Goal: Navigation & Orientation: Find specific page/section

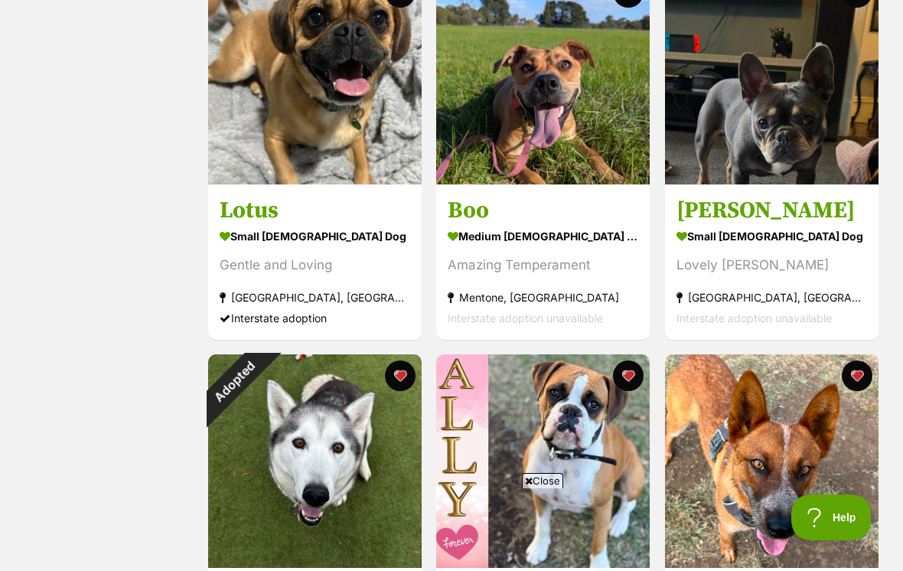
click at [262, 377] on div "Adopted" at bounding box center [235, 381] width 54 height 54
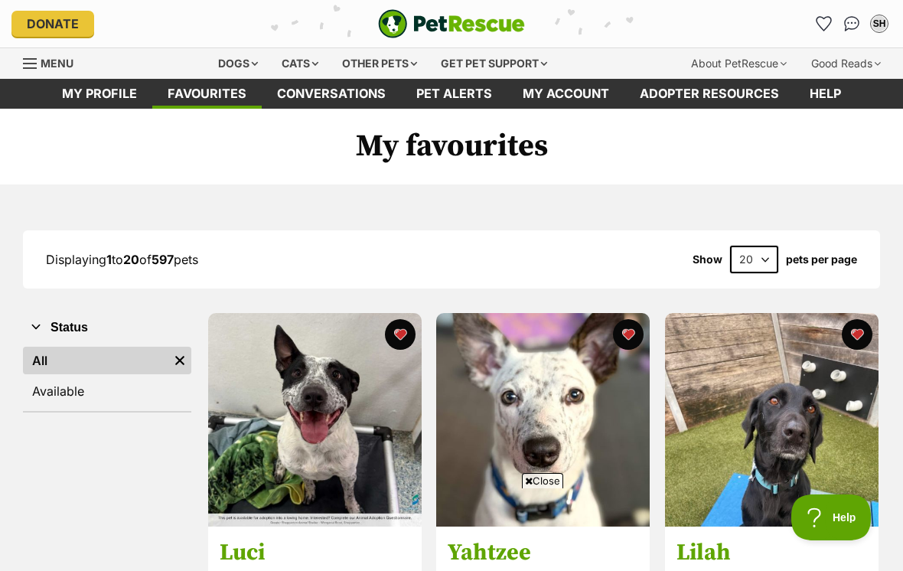
scroll to position [1898, 0]
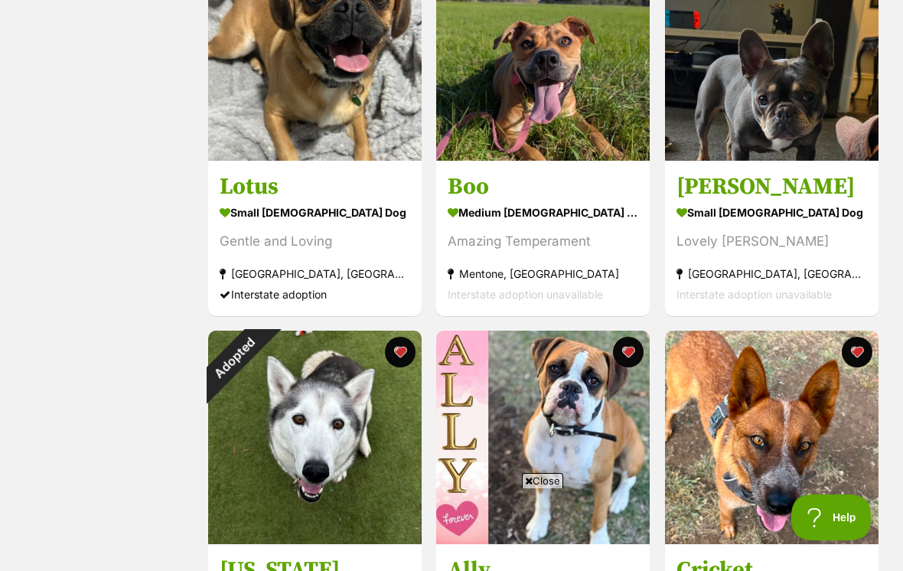
click at [402, 350] on button "favourite" at bounding box center [400, 352] width 31 height 31
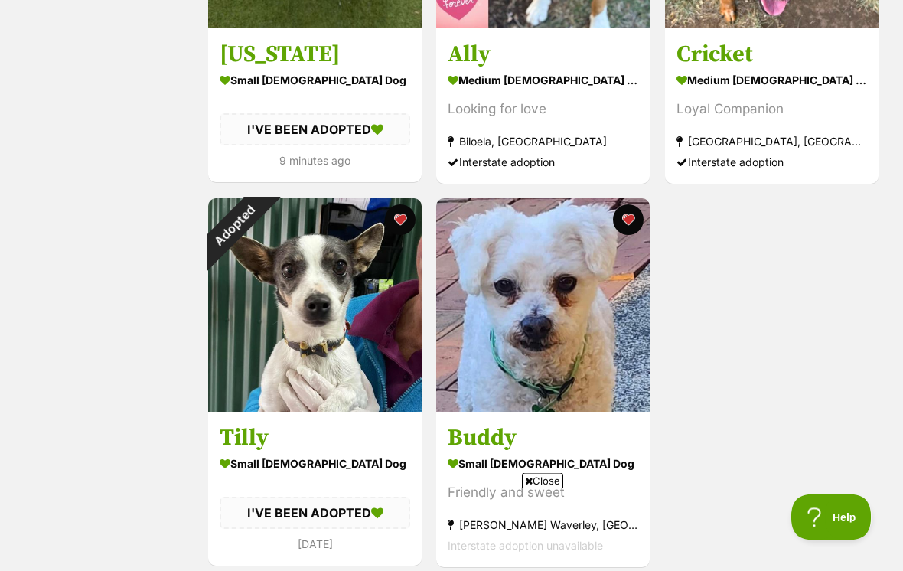
scroll to position [2414, 0]
click at [402, 221] on button "favourite" at bounding box center [400, 219] width 31 height 31
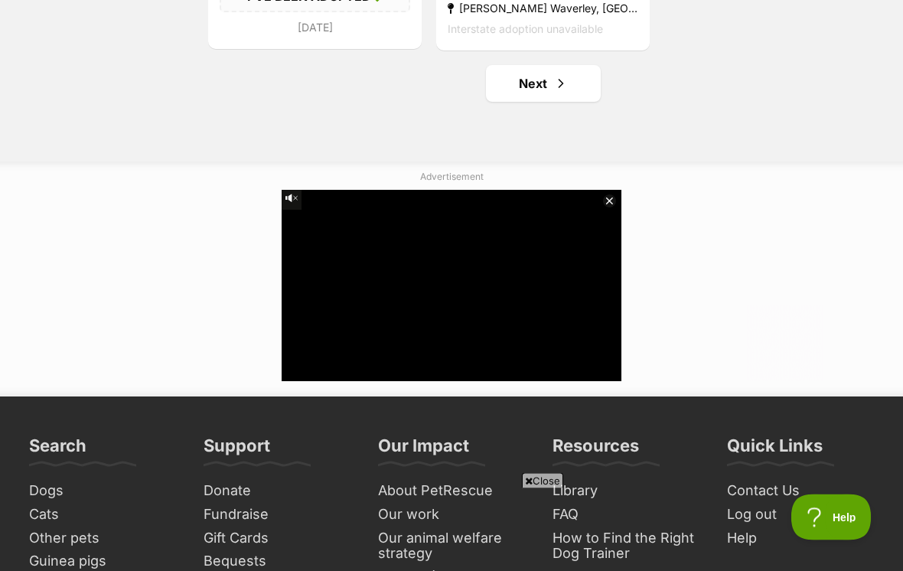
scroll to position [2931, 0]
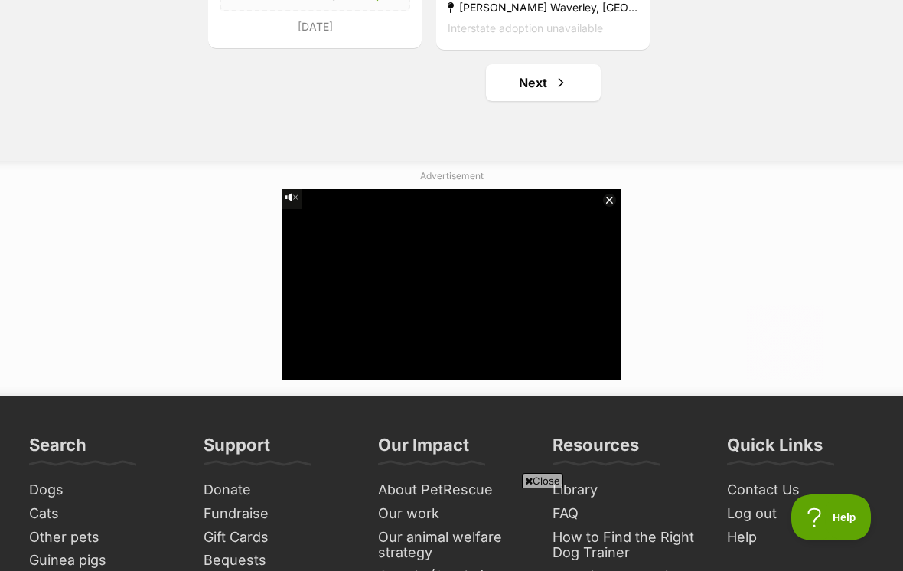
click at [548, 91] on link "Next" at bounding box center [543, 82] width 115 height 37
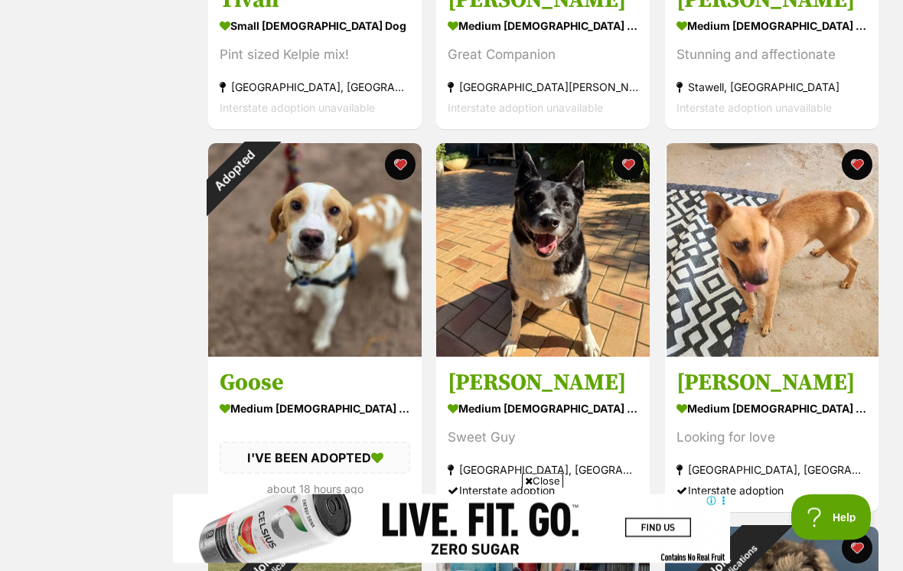
scroll to position [1319, 0]
click at [262, 173] on div "Adopted" at bounding box center [235, 170] width 54 height 54
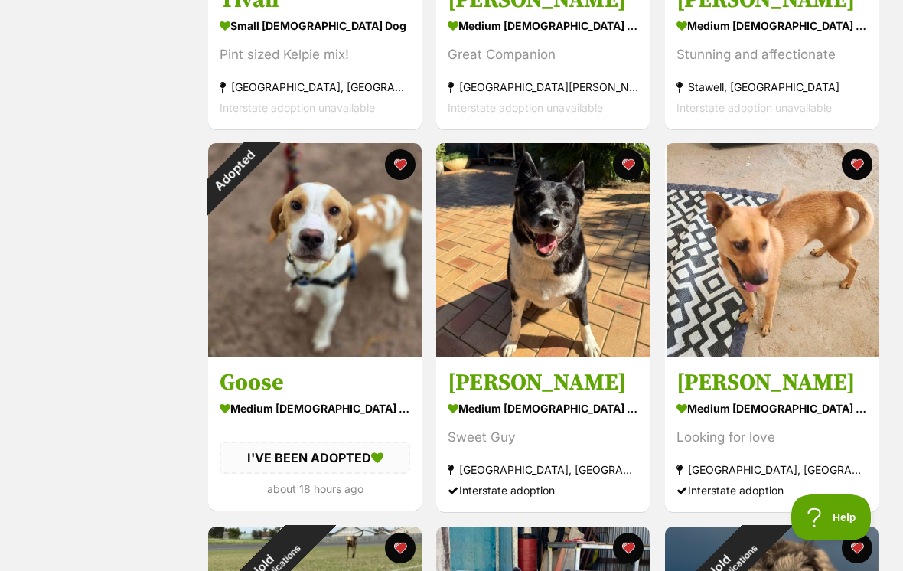
scroll to position [1343, 0]
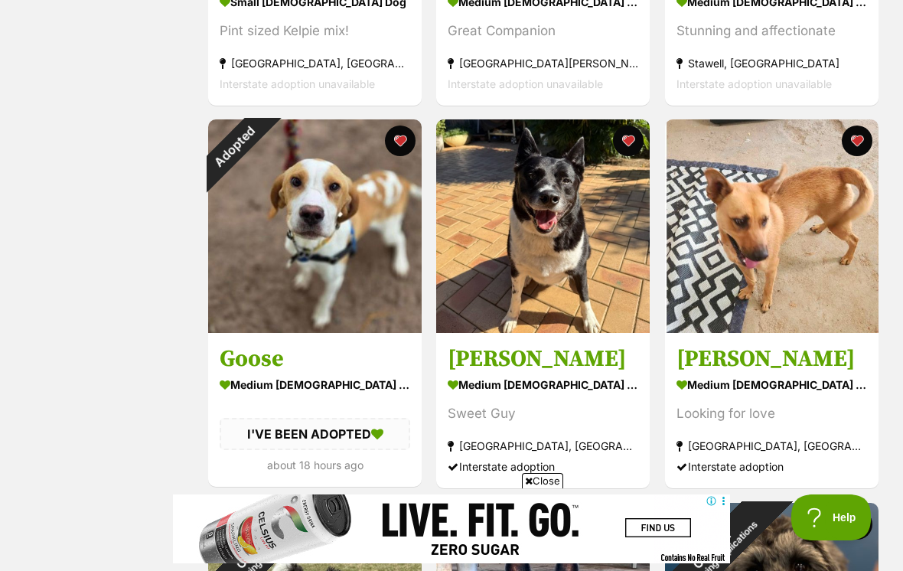
click at [392, 145] on button "favourite" at bounding box center [400, 140] width 31 height 31
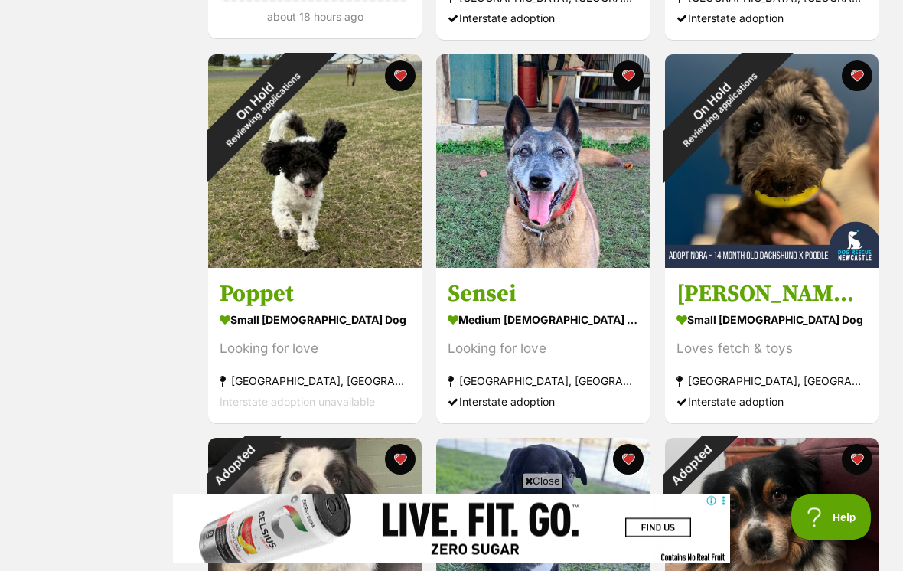
scroll to position [1791, 0]
click at [848, 458] on button "favourite" at bounding box center [857, 459] width 31 height 31
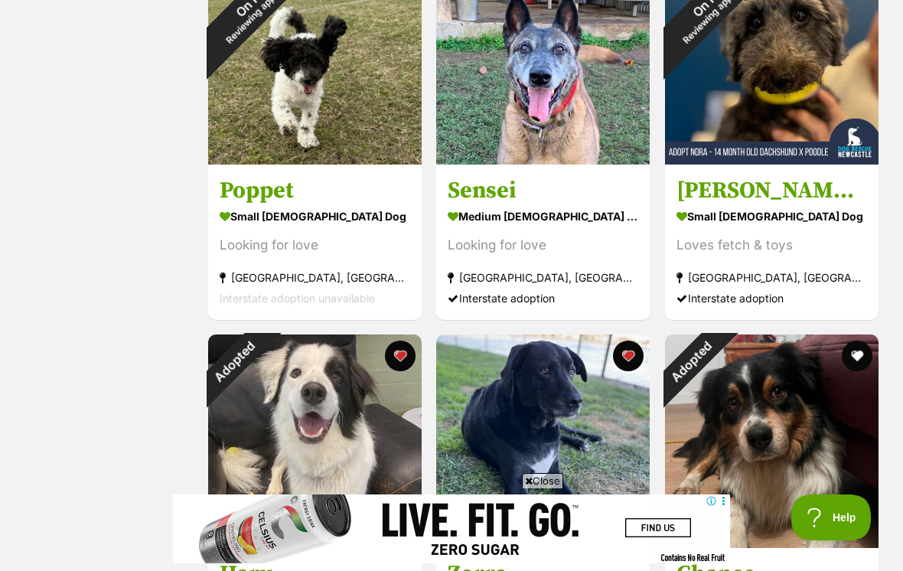
scroll to position [1919, 0]
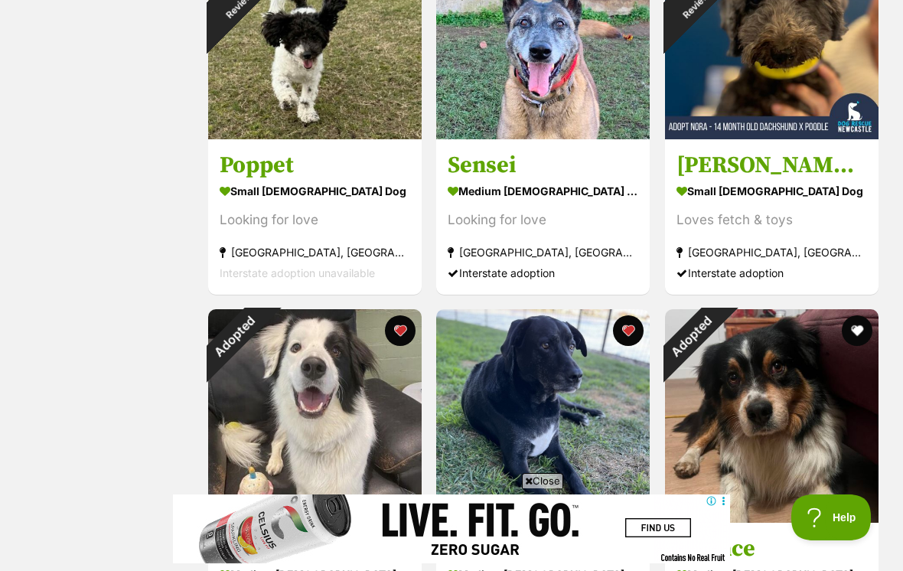
click at [405, 322] on button "favourite" at bounding box center [400, 330] width 31 height 31
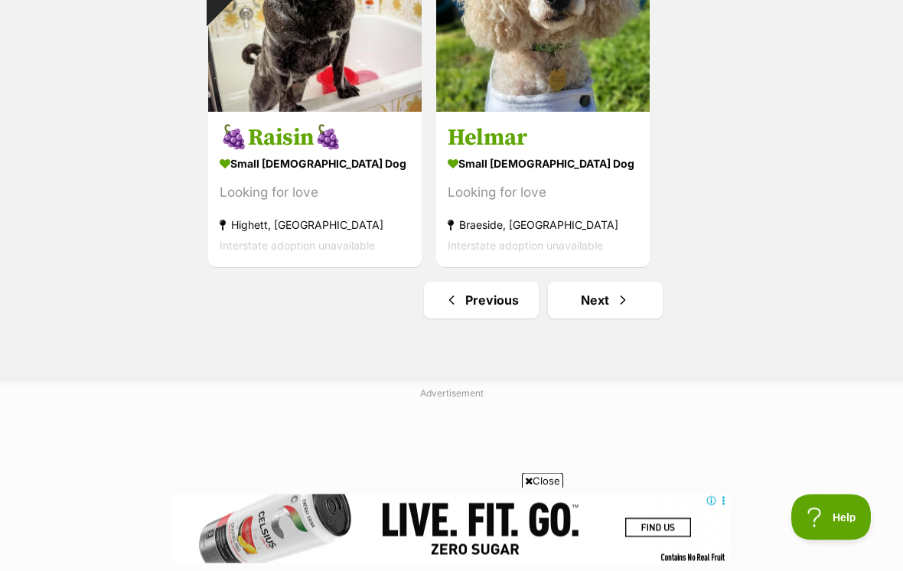
scroll to position [2714, 0]
click at [609, 308] on link "Next" at bounding box center [605, 300] width 115 height 37
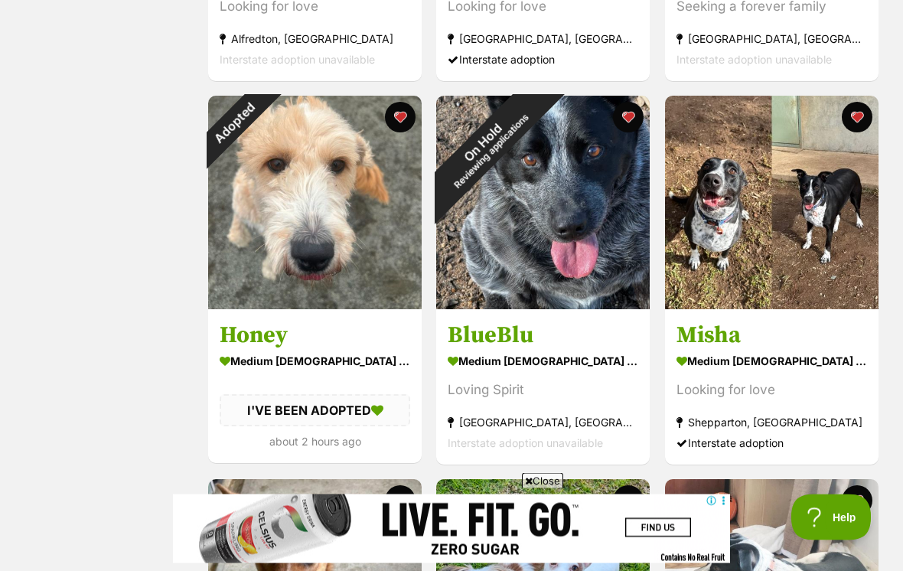
scroll to position [1752, 0]
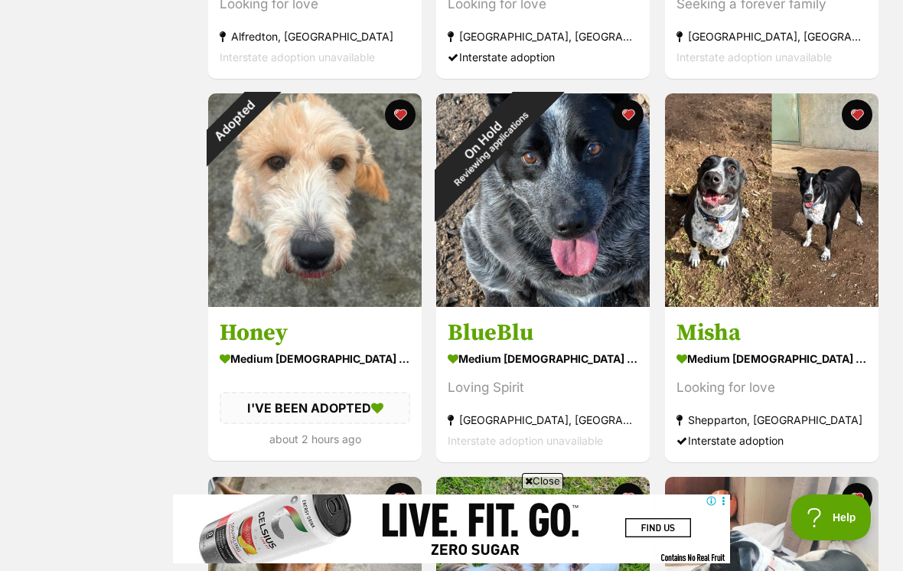
click at [262, 118] on div "Adopted" at bounding box center [235, 120] width 54 height 54
click at [378, 116] on img at bounding box center [314, 199] width 213 height 213
click at [399, 118] on button "favourite" at bounding box center [400, 114] width 31 height 31
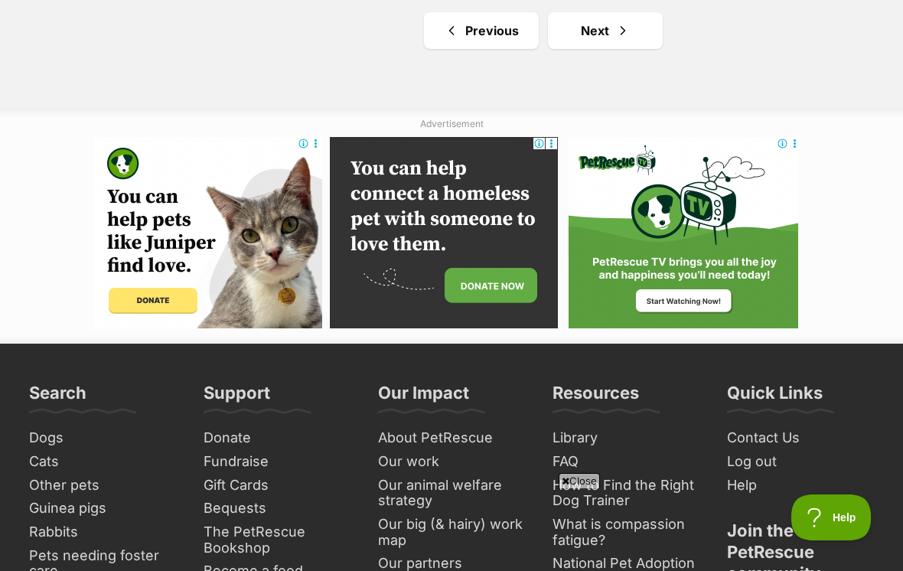
scroll to position [2985, 0]
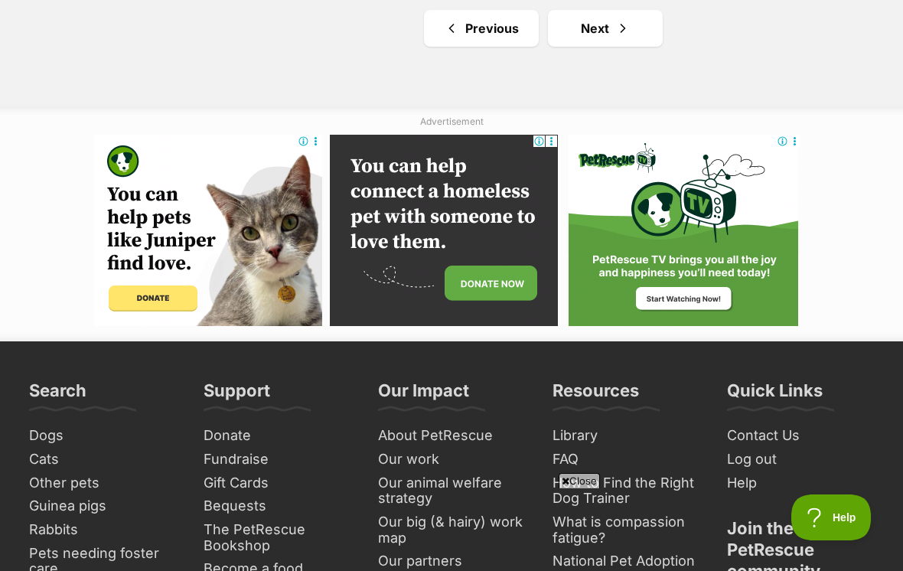
click at [600, 28] on link "Next" at bounding box center [605, 28] width 115 height 37
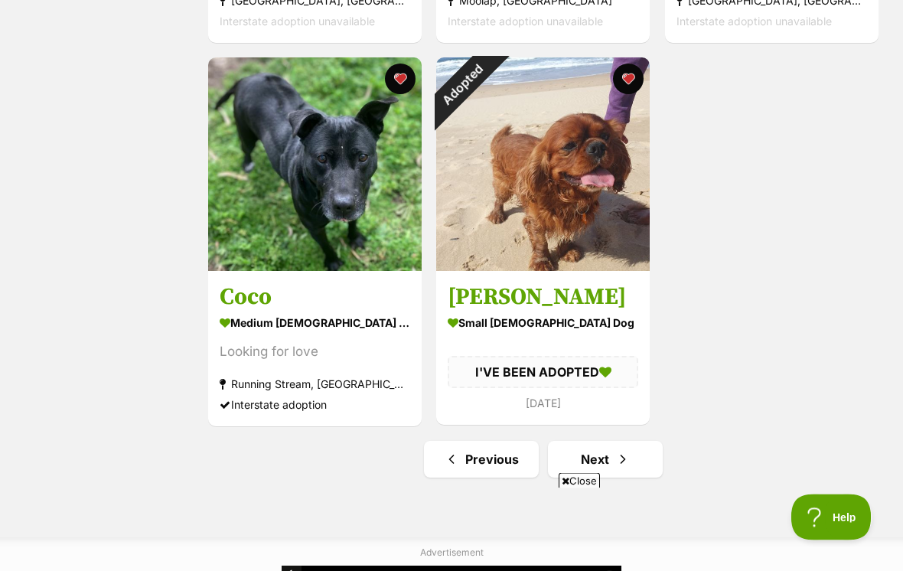
scroll to position [2554, 0]
click at [490, 86] on div "Adopted" at bounding box center [463, 84] width 54 height 54
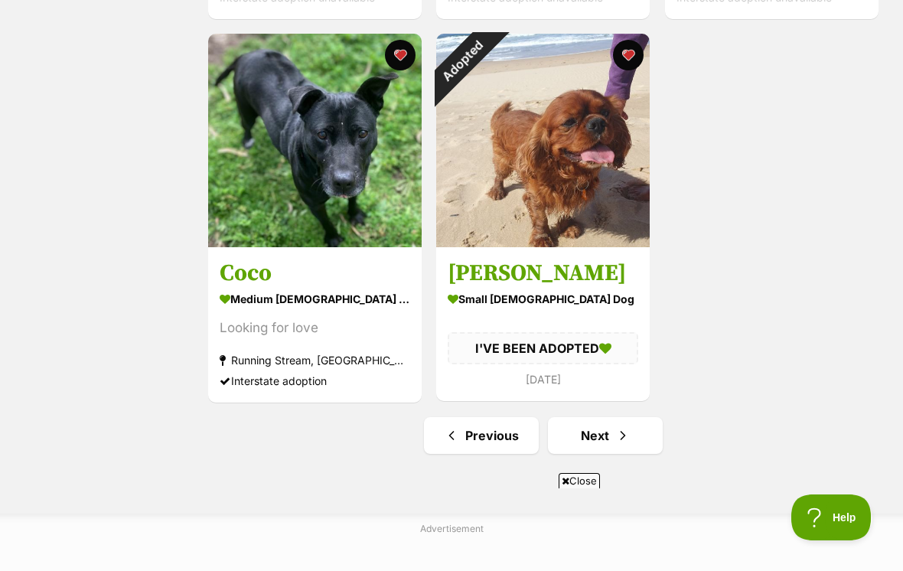
click at [620, 62] on button "favourite" at bounding box center [629, 55] width 31 height 31
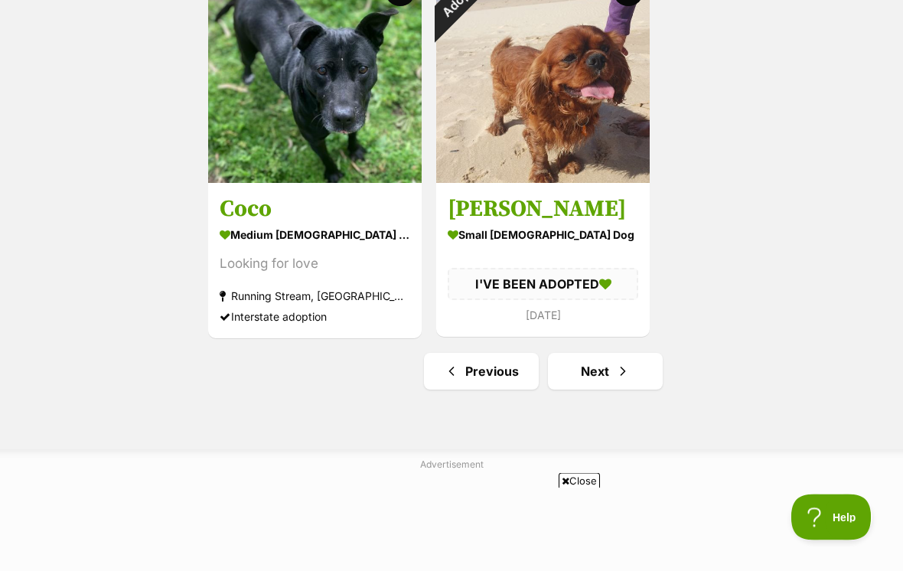
scroll to position [2643, 0]
click at [598, 374] on link "Next" at bounding box center [605, 370] width 115 height 37
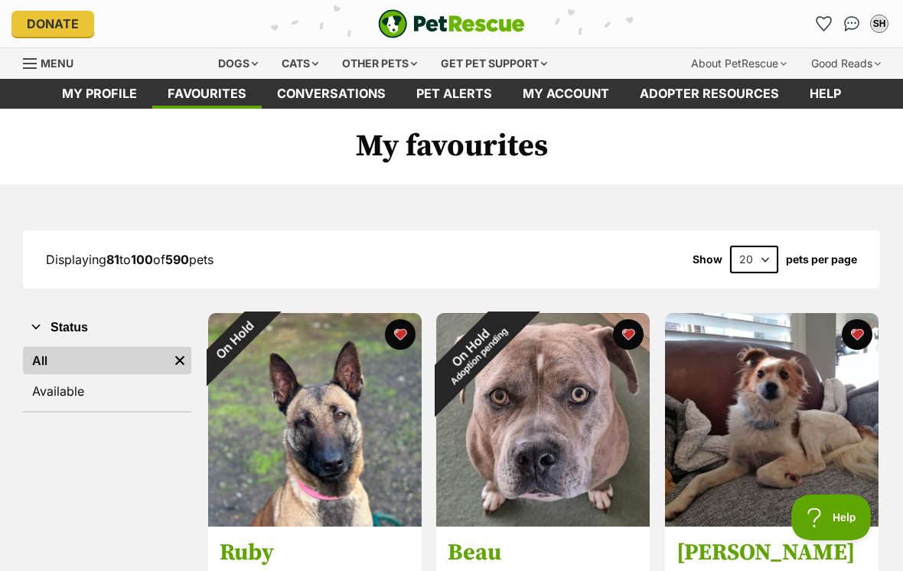
click at [262, 327] on div "On Hold" at bounding box center [235, 340] width 54 height 54
click at [399, 328] on button "favourite" at bounding box center [400, 334] width 31 height 31
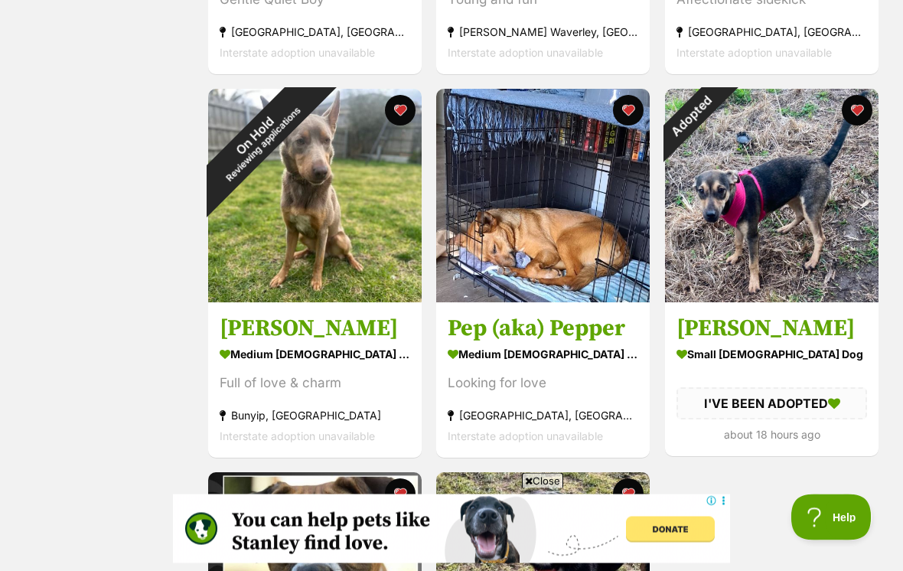
scroll to position [2140, 0]
click at [853, 111] on button "favourite" at bounding box center [857, 110] width 31 height 31
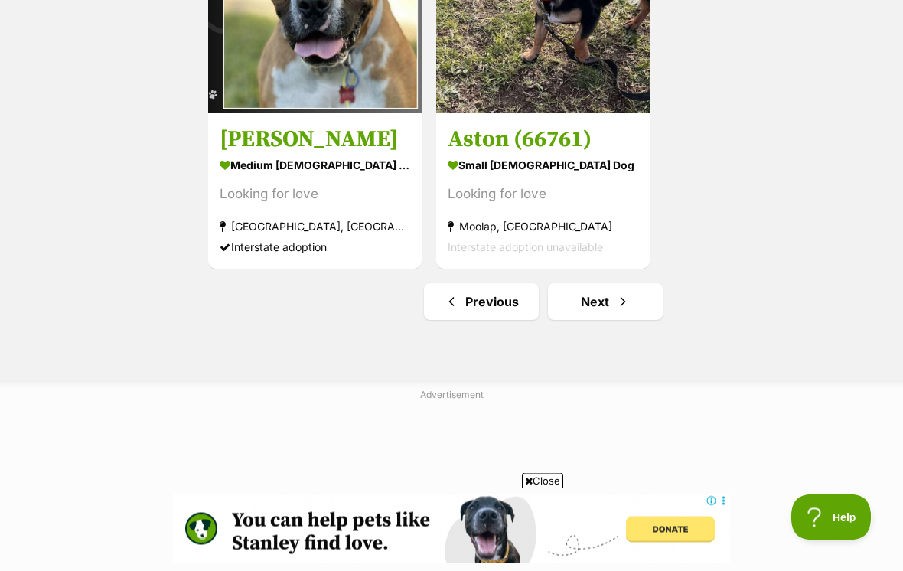
scroll to position [2711, 0]
click at [615, 296] on span "Next page" at bounding box center [622, 302] width 15 height 18
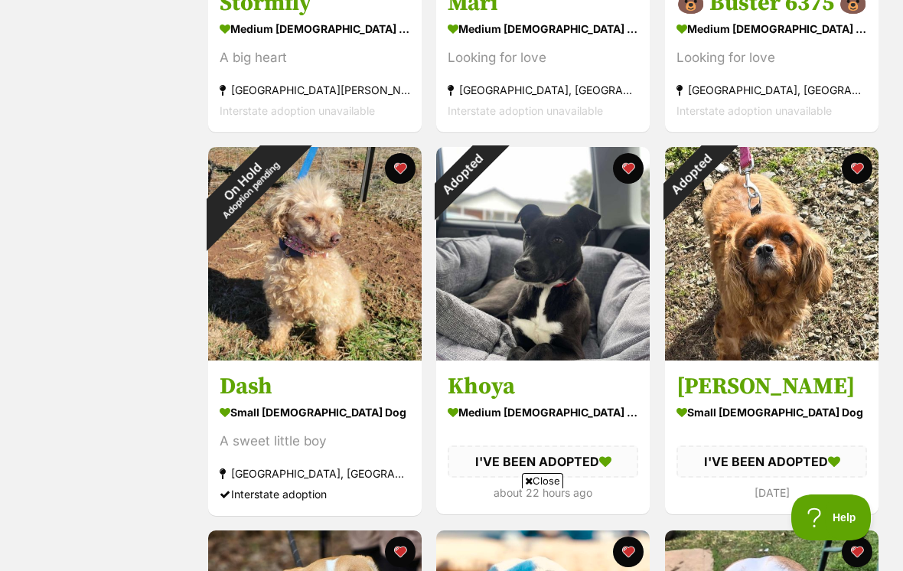
click at [490, 172] on div "Adopted" at bounding box center [463, 174] width 54 height 54
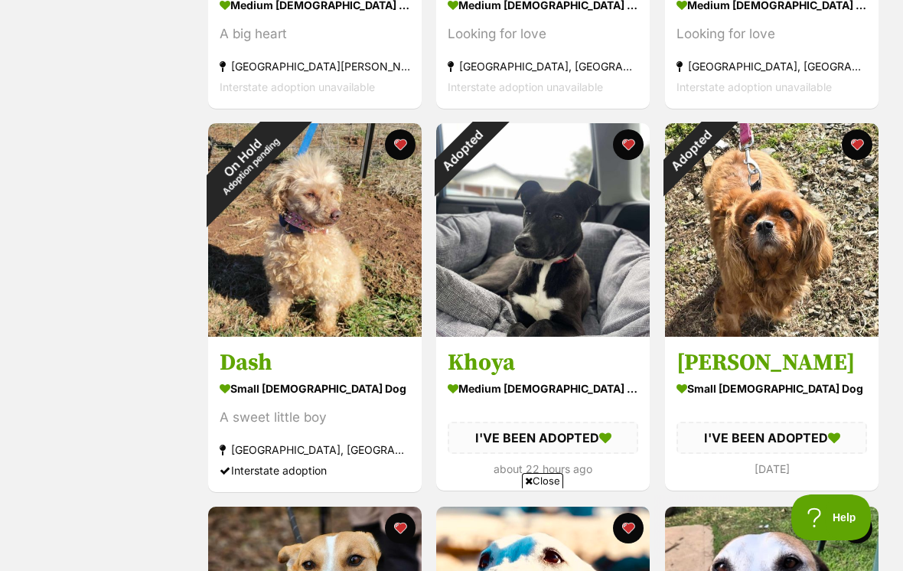
click at [630, 148] on button "favourite" at bounding box center [629, 144] width 31 height 31
click at [846, 146] on button "favourite" at bounding box center [857, 144] width 31 height 31
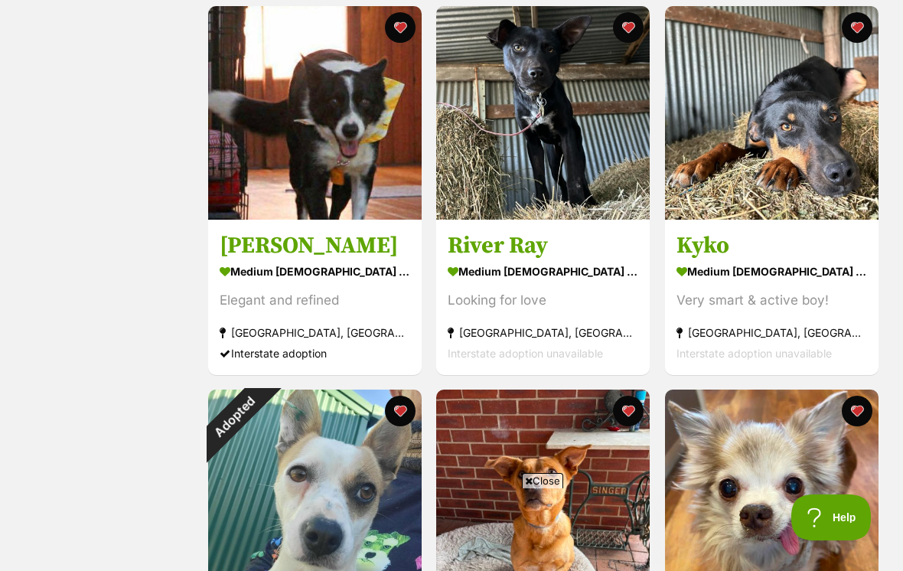
scroll to position [1846, 0]
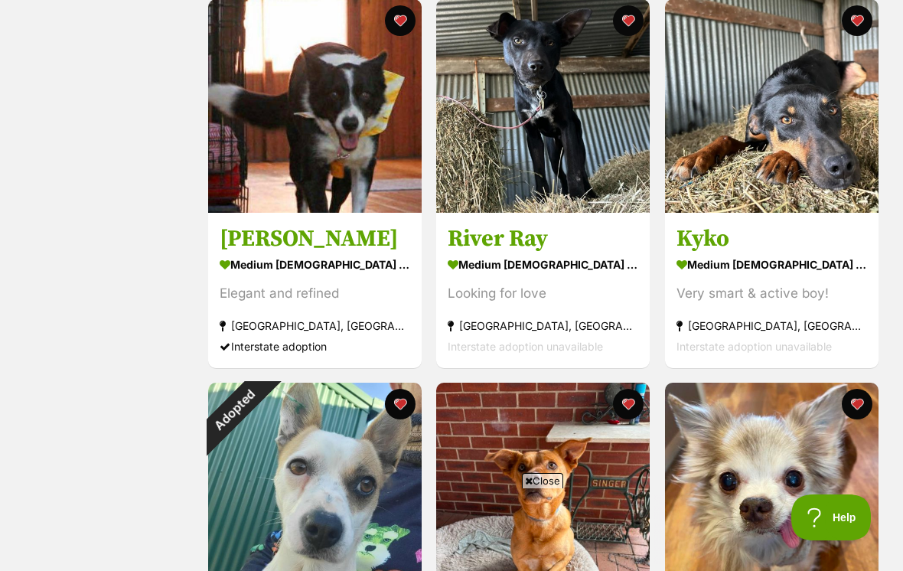
click at [408, 405] on button "favourite" at bounding box center [400, 404] width 31 height 31
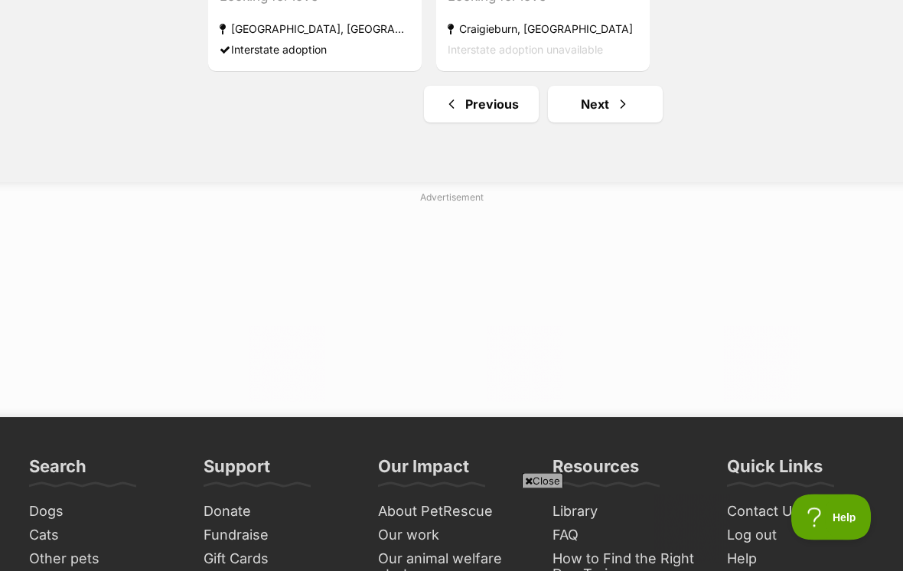
scroll to position [2910, 0]
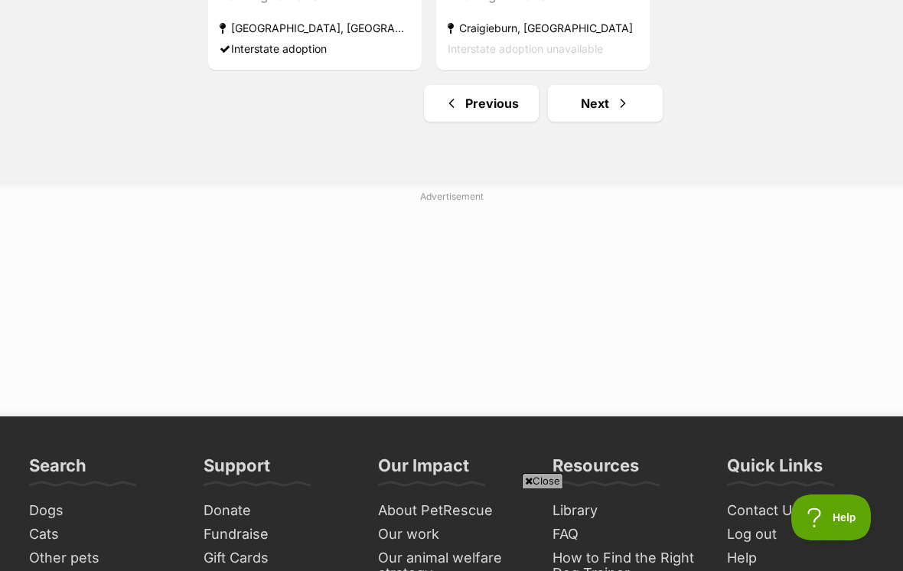
click at [617, 112] on span "Next page" at bounding box center [622, 103] width 15 height 18
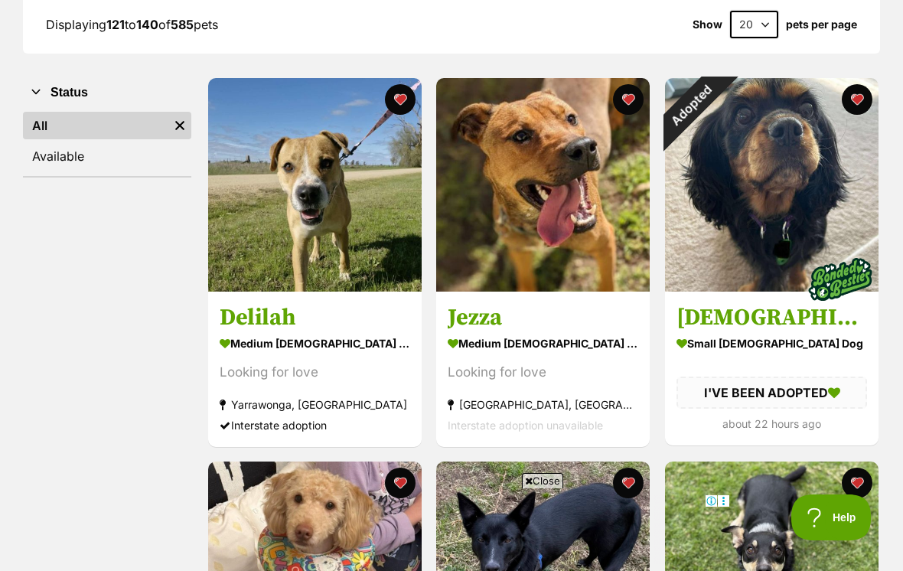
scroll to position [235, 0]
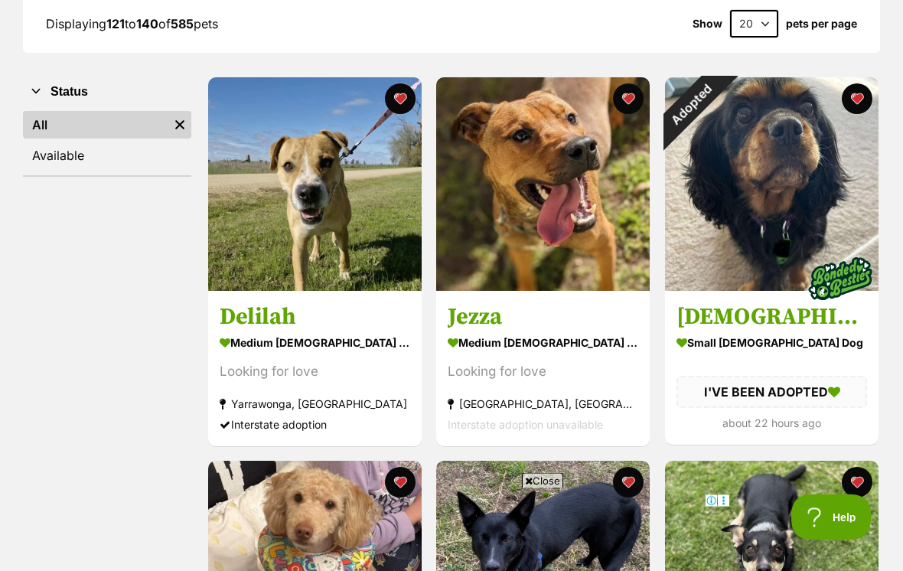
click at [718, 92] on div "Adopted" at bounding box center [692, 105] width 54 height 54
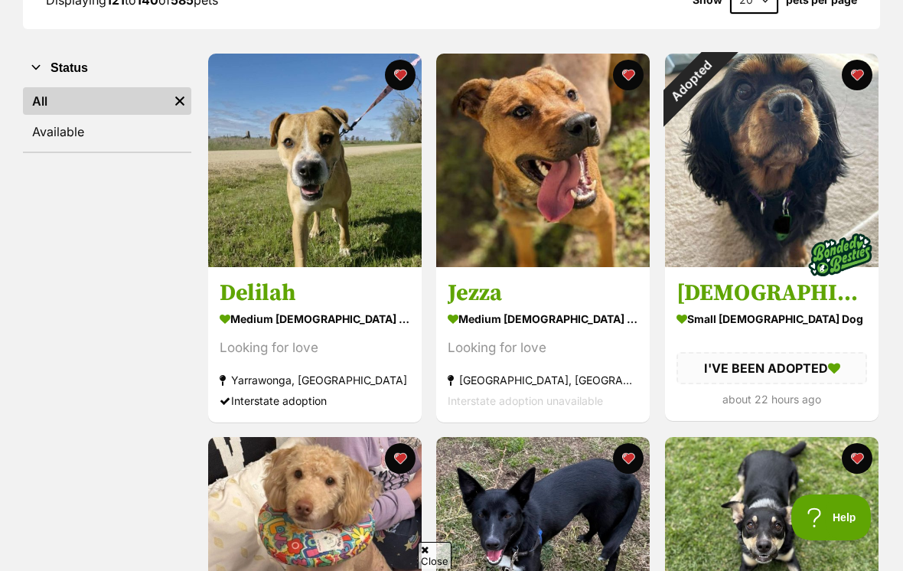
click at [850, 80] on button "favourite" at bounding box center [857, 75] width 31 height 31
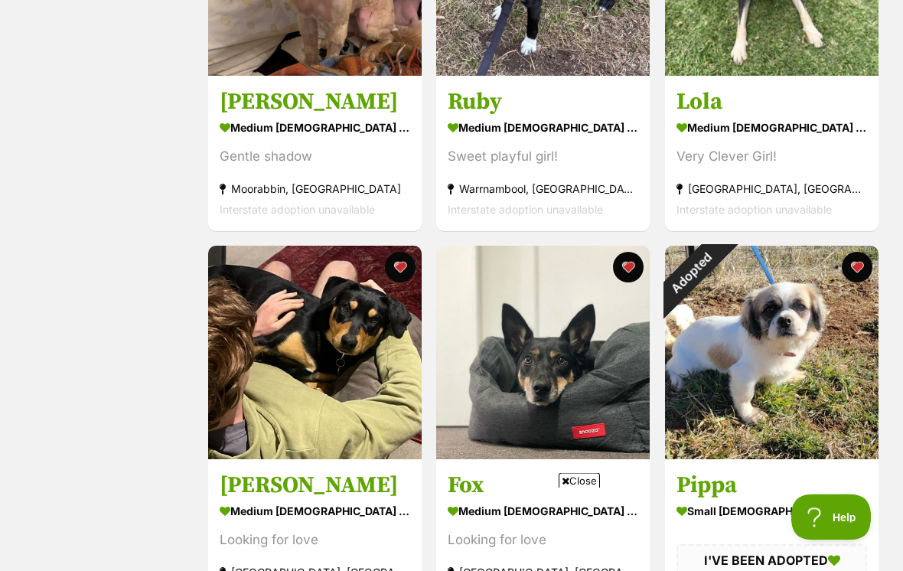
scroll to position [834, 0]
click at [857, 268] on button "favourite" at bounding box center [857, 267] width 31 height 31
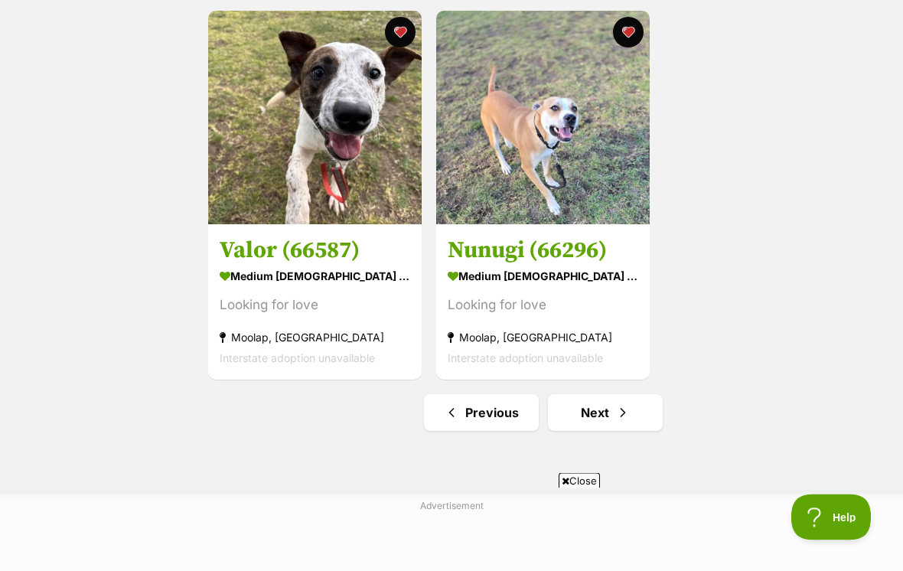
scroll to position [2601, 0]
click at [637, 418] on link "Next" at bounding box center [605, 412] width 115 height 37
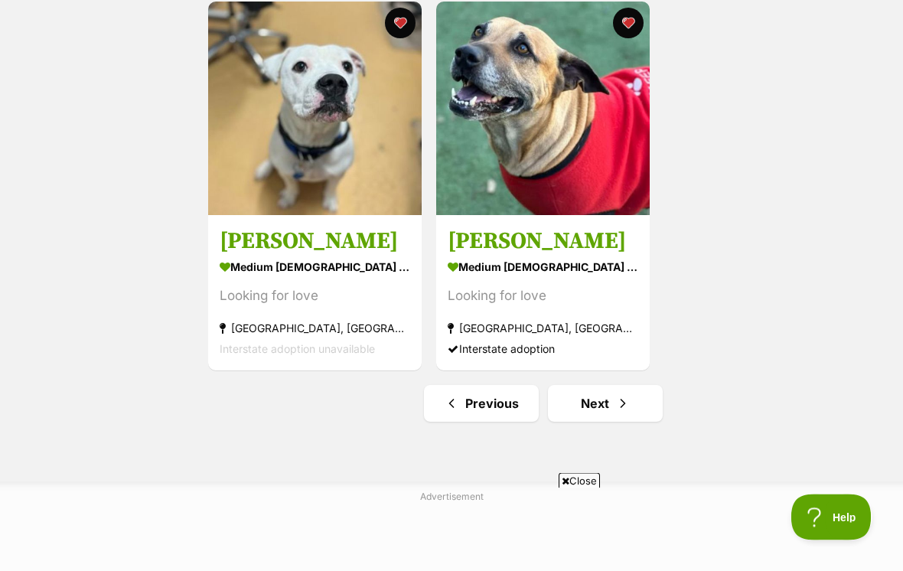
scroll to position [2610, 0]
click at [630, 404] on span "Next page" at bounding box center [622, 403] width 15 height 18
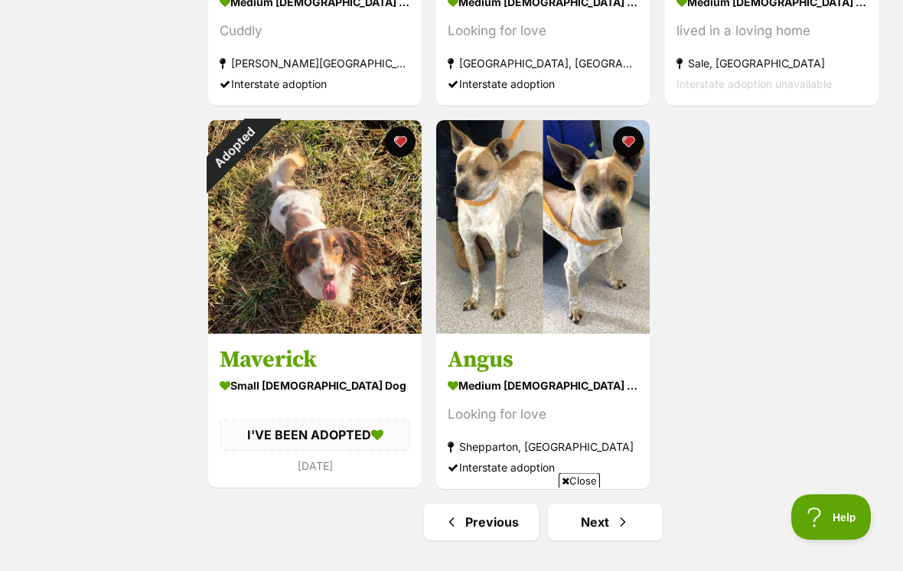
scroll to position [2492, 0]
click at [262, 140] on div "Adopted" at bounding box center [235, 147] width 54 height 54
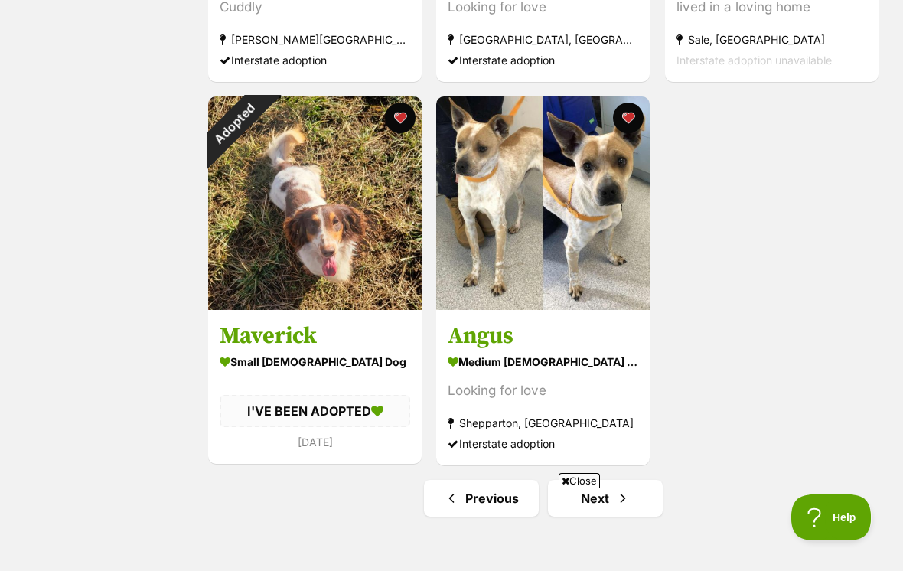
click at [396, 116] on button "favourite" at bounding box center [400, 118] width 31 height 31
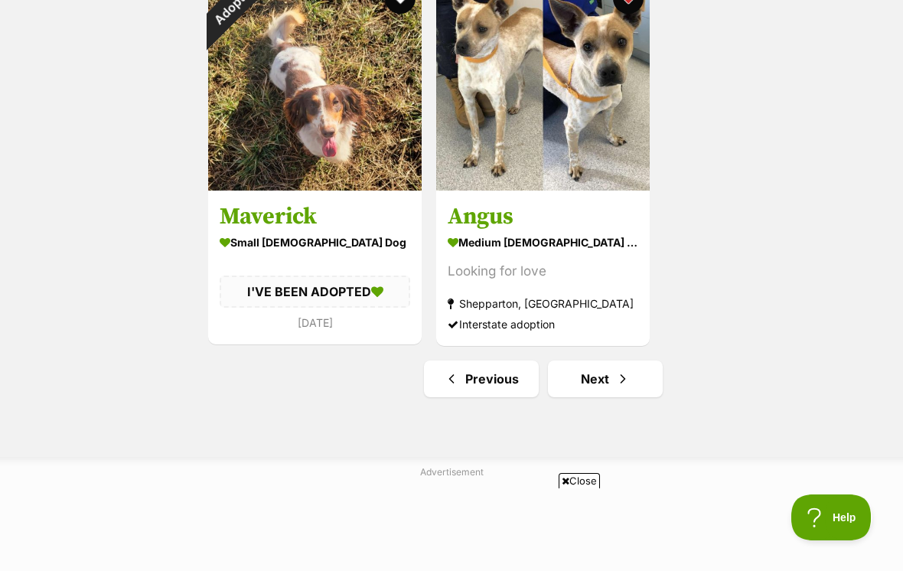
scroll to position [2641, 0]
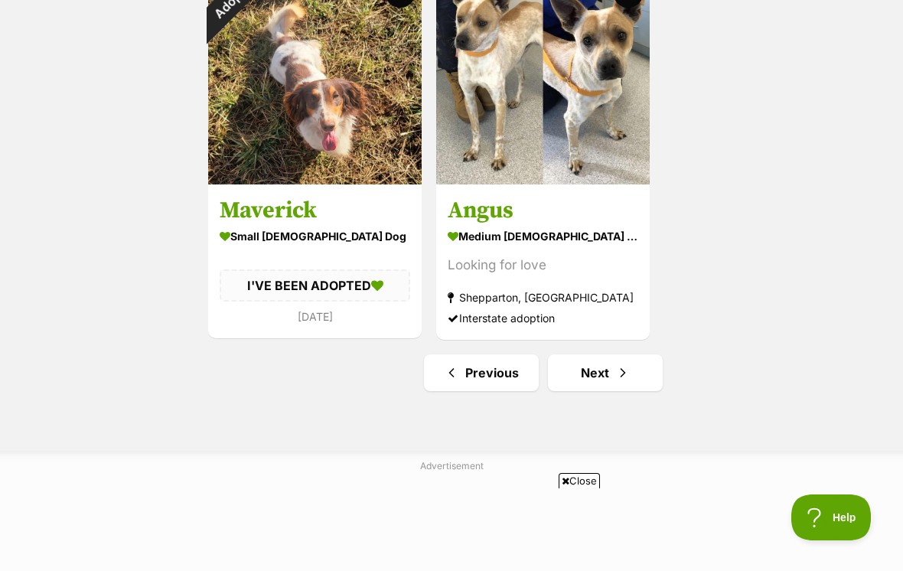
click at [607, 369] on link "Next" at bounding box center [605, 372] width 115 height 37
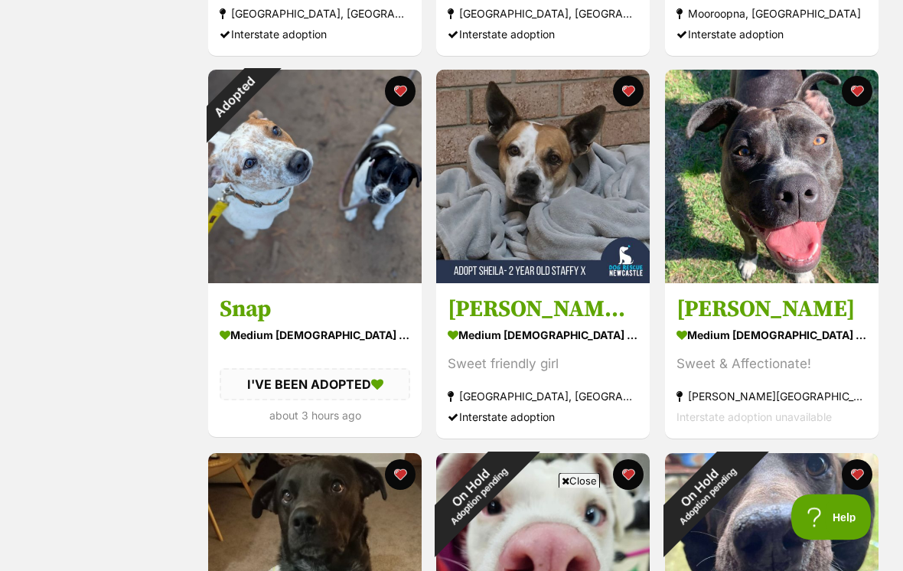
scroll to position [1392, 0]
click at [262, 90] on div "Adopted" at bounding box center [235, 97] width 54 height 54
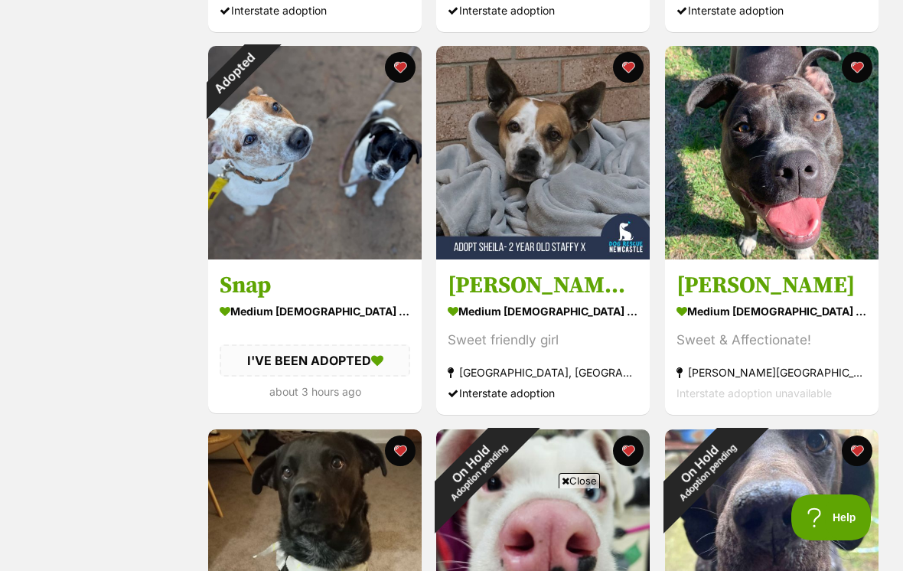
click at [404, 64] on button "favourite" at bounding box center [400, 67] width 31 height 31
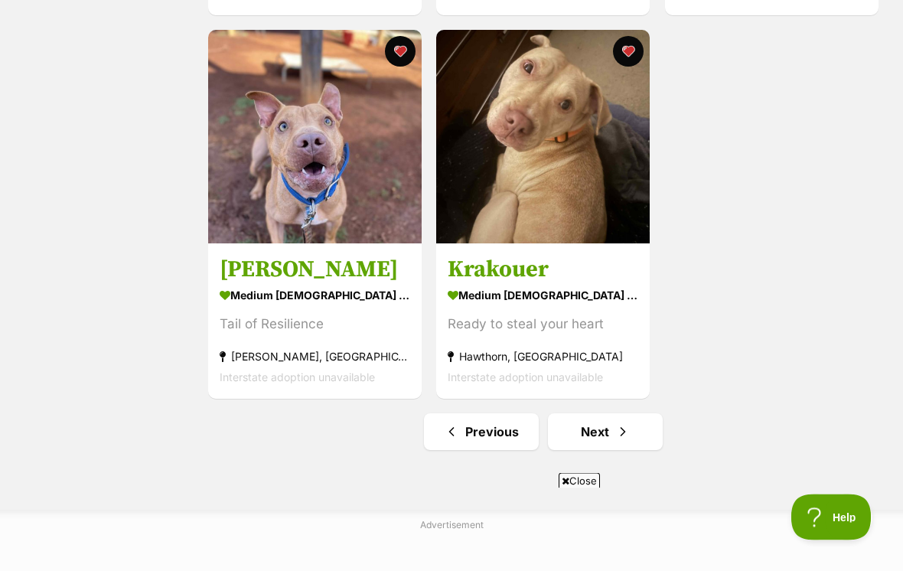
scroll to position [2579, 0]
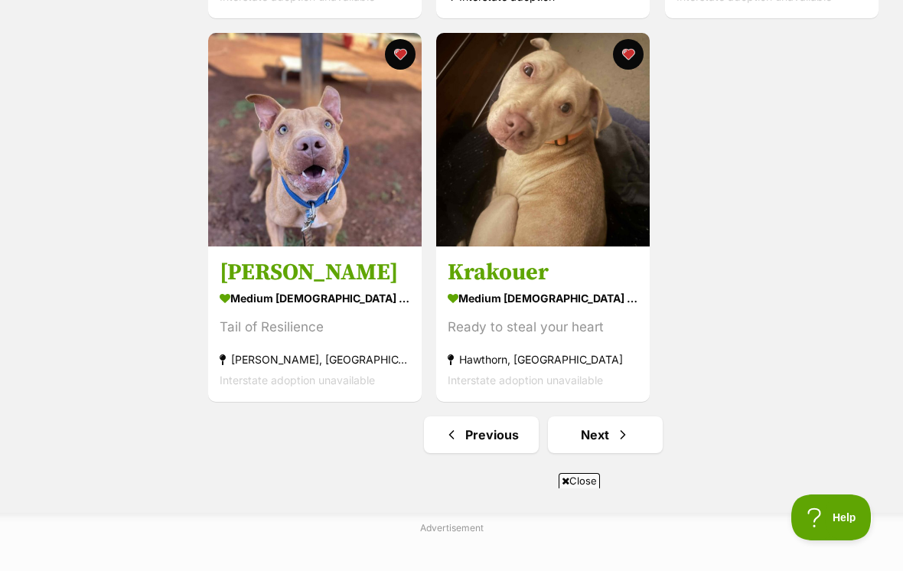
click at [611, 444] on link "Next" at bounding box center [605, 434] width 115 height 37
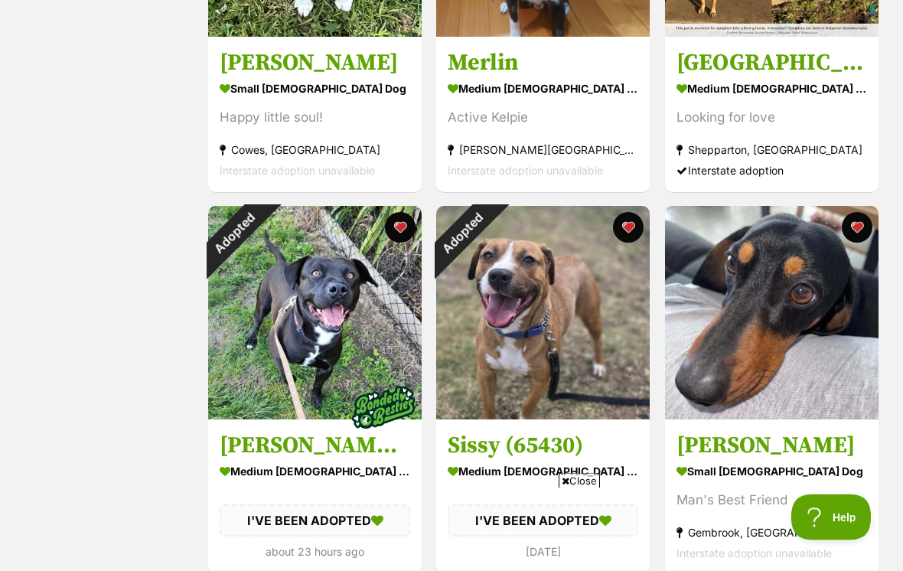
scroll to position [1256, 0]
click at [262, 223] on div "Adopted" at bounding box center [235, 233] width 54 height 54
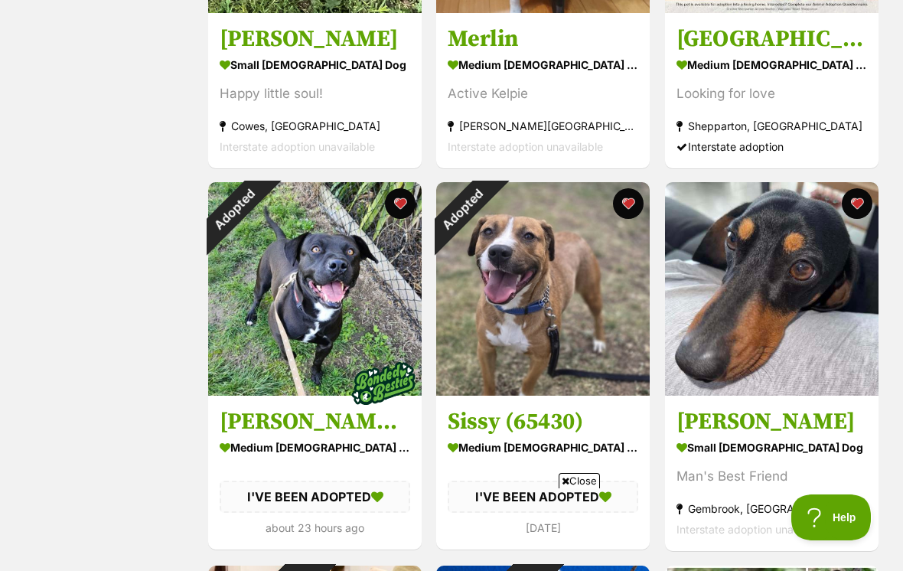
click at [409, 209] on button "favourite" at bounding box center [400, 203] width 31 height 31
click at [637, 201] on button "favourite" at bounding box center [629, 203] width 31 height 31
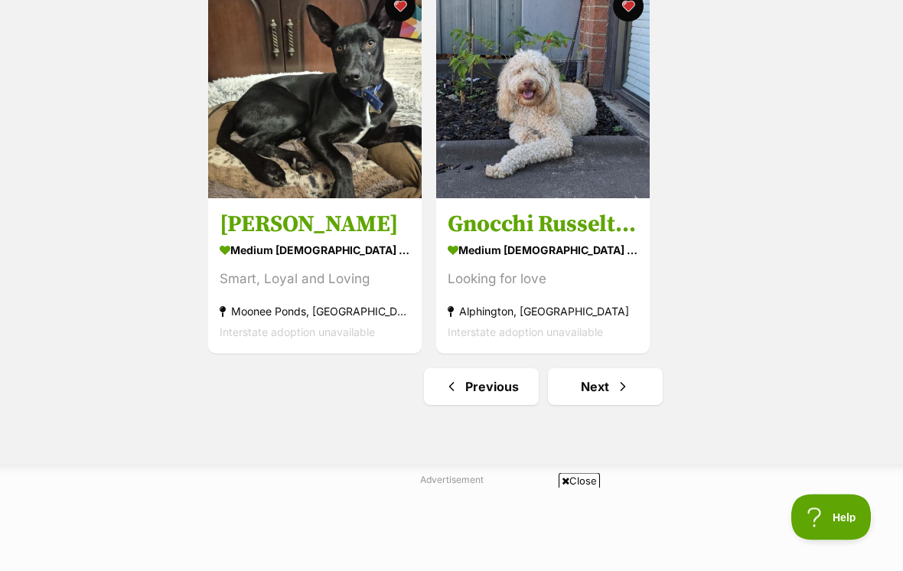
scroll to position [2627, 0]
click at [604, 395] on link "Next" at bounding box center [605, 386] width 115 height 37
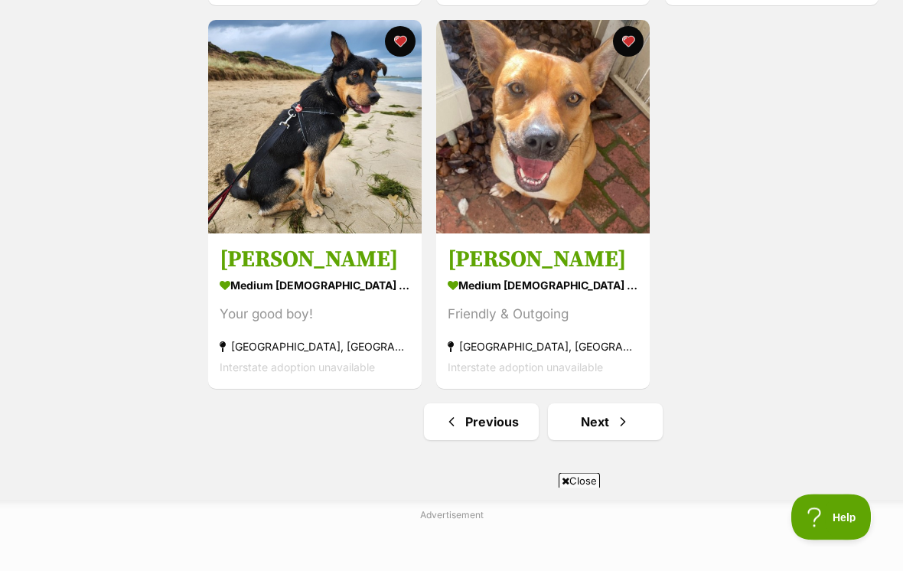
scroll to position [2602, 0]
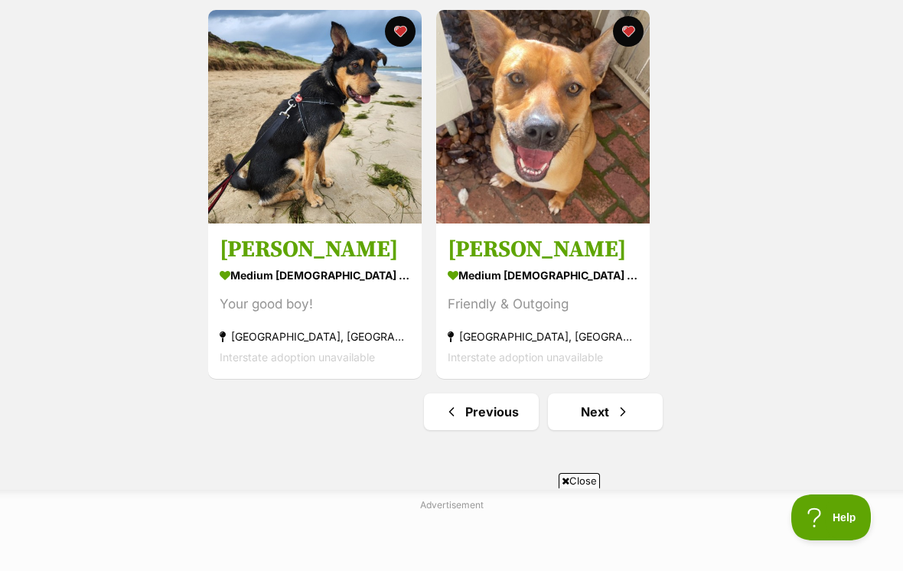
click at [614, 410] on link "Next" at bounding box center [605, 411] width 115 height 37
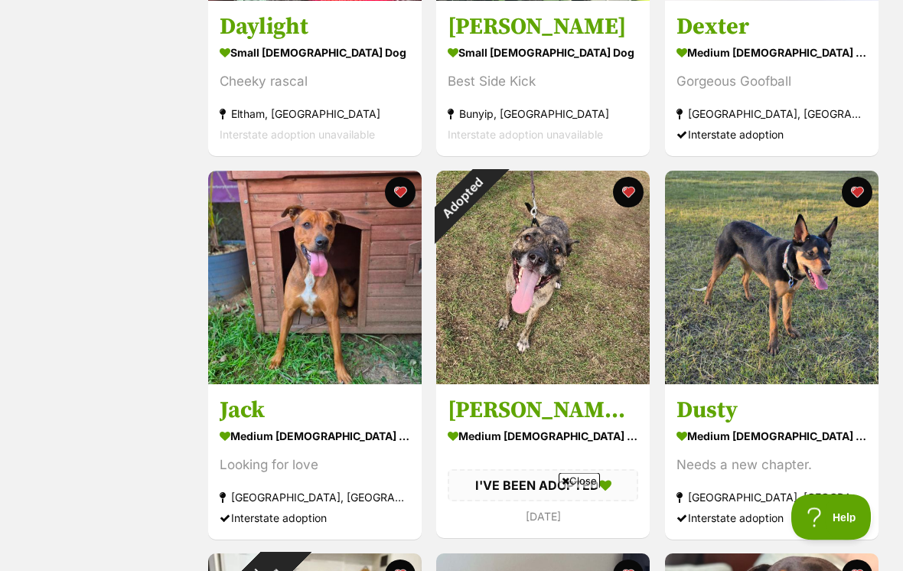
scroll to position [909, 0]
click at [490, 188] on div "Adopted" at bounding box center [463, 198] width 54 height 54
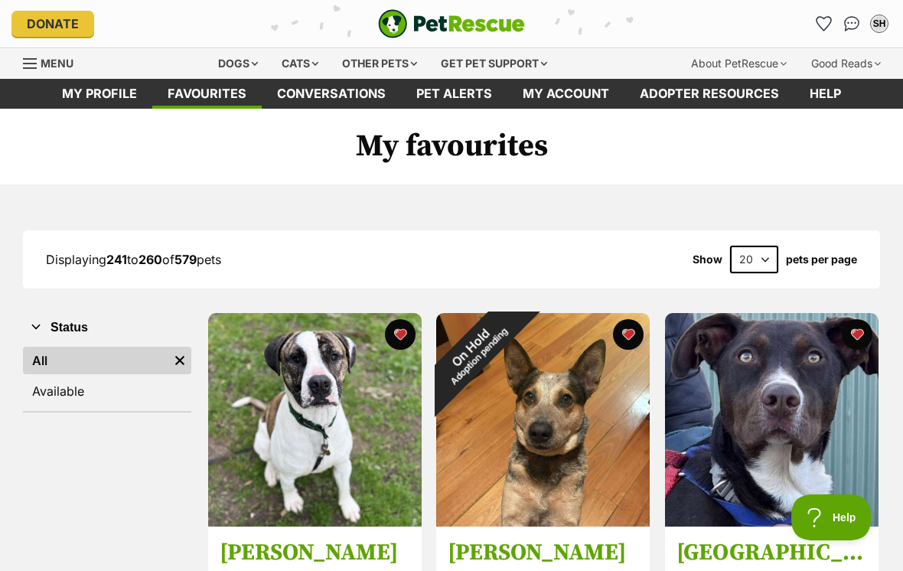
scroll to position [933, 0]
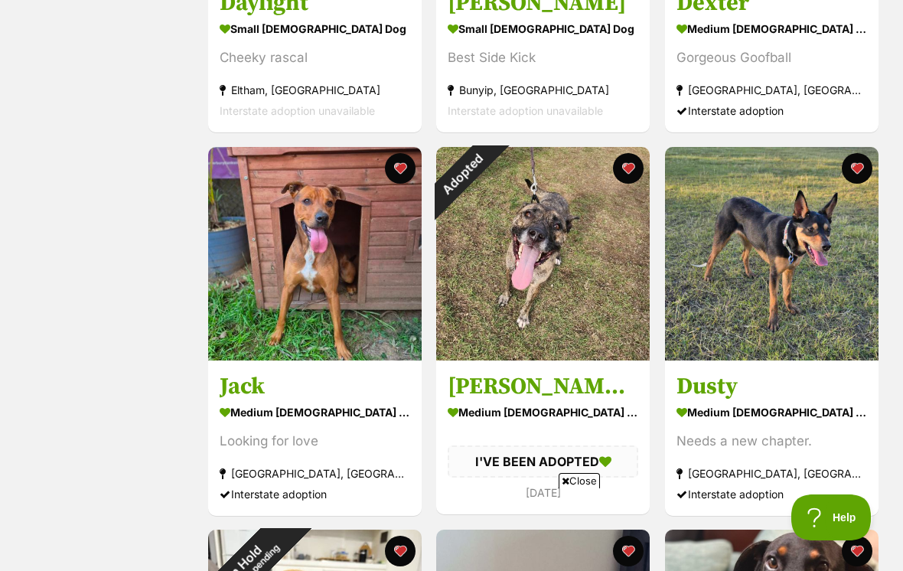
click at [630, 168] on button "favourite" at bounding box center [629, 168] width 31 height 31
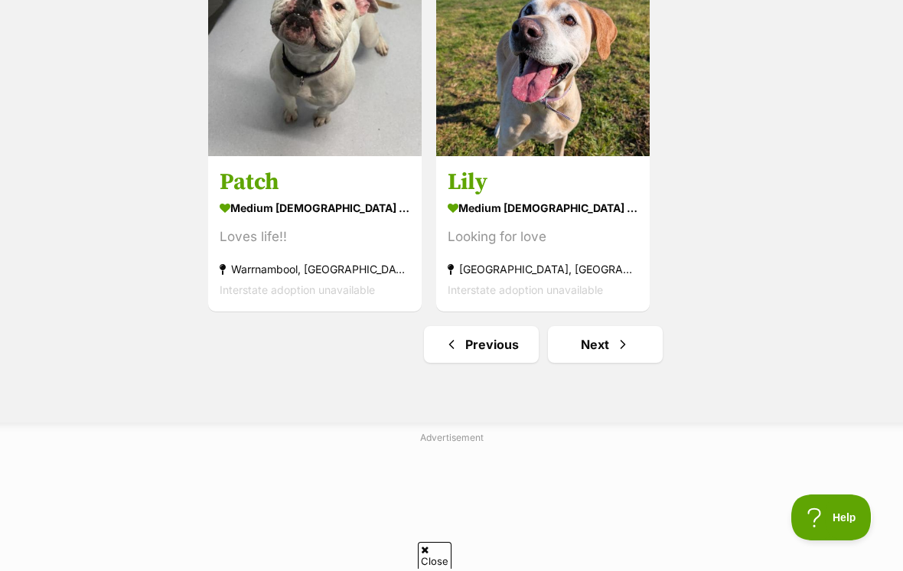
scroll to position [0, 0]
click at [625, 346] on span "Next page" at bounding box center [622, 344] width 15 height 18
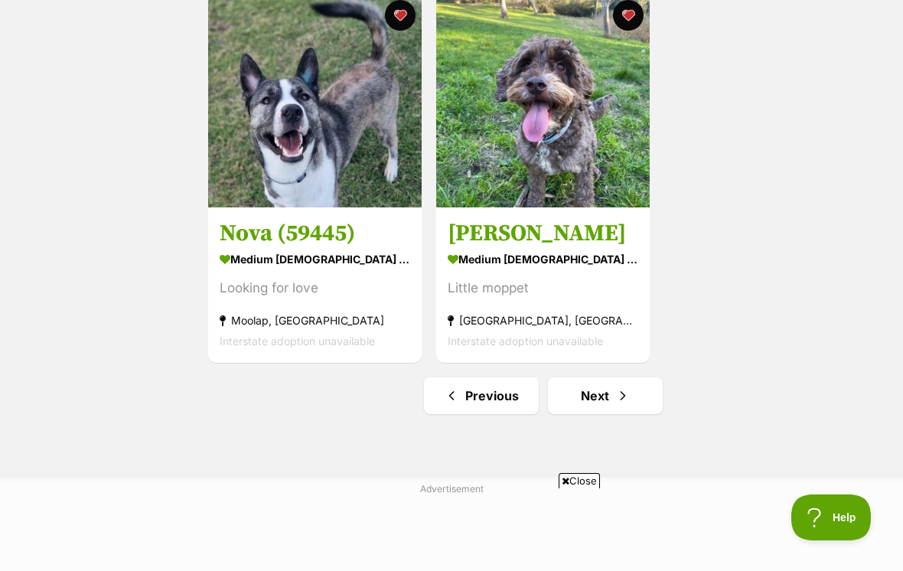
scroll to position [2619, 0]
click at [630, 398] on span "Next page" at bounding box center [622, 395] width 15 height 18
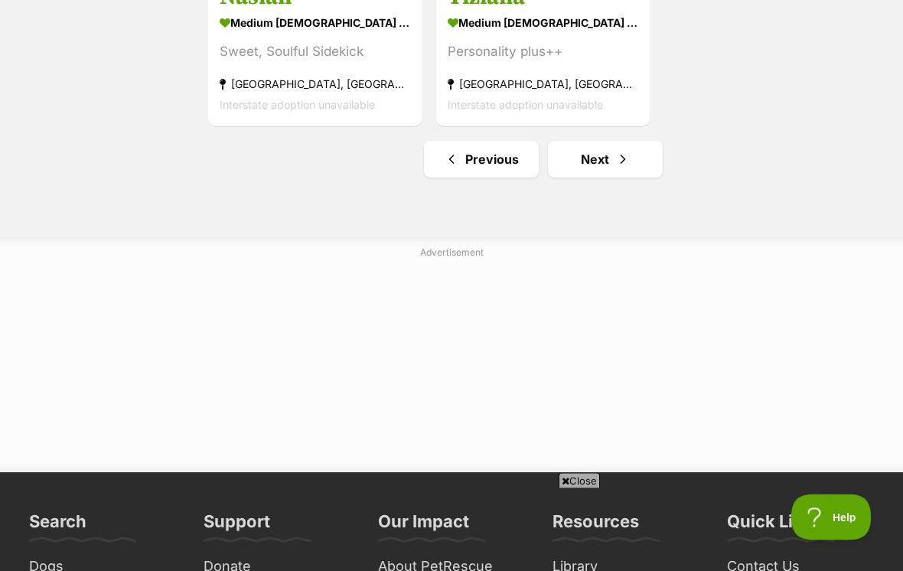
scroll to position [2854, 0]
click at [611, 159] on link "Next" at bounding box center [605, 159] width 115 height 37
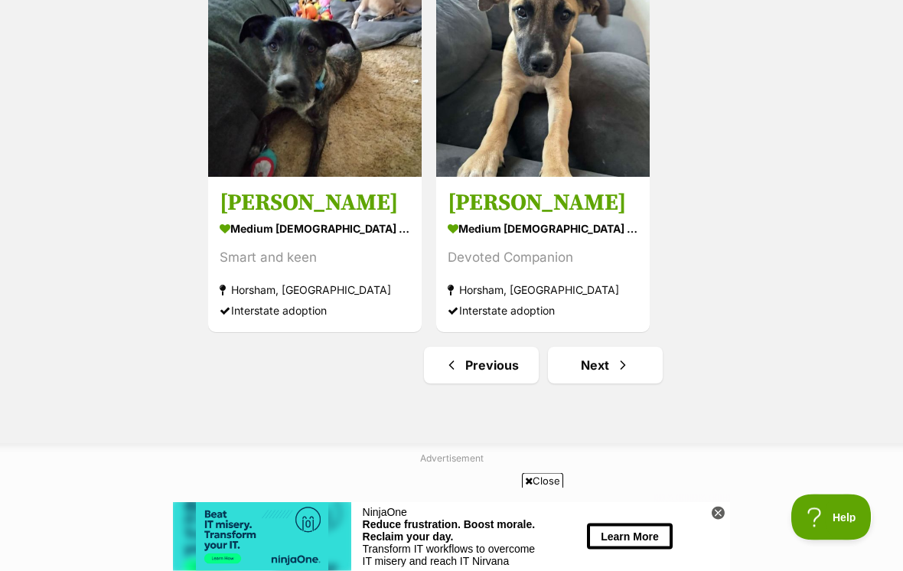
scroll to position [2695, 0]
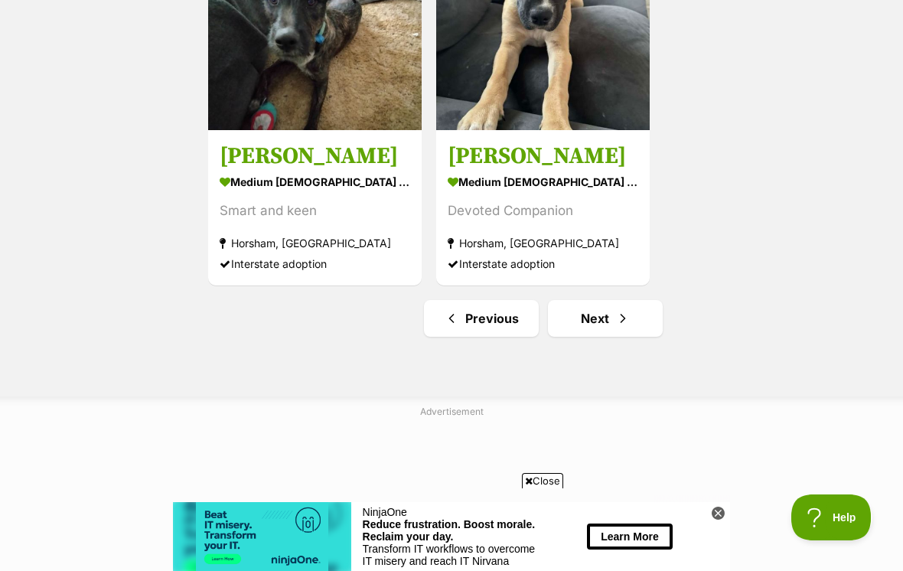
click at [617, 322] on span "Next page" at bounding box center [622, 318] width 15 height 18
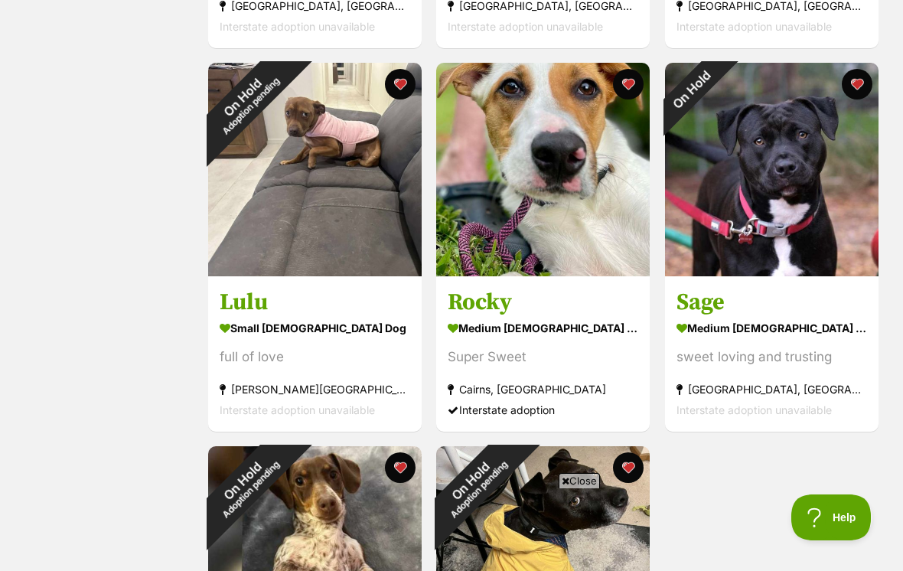
scroll to position [2167, 0]
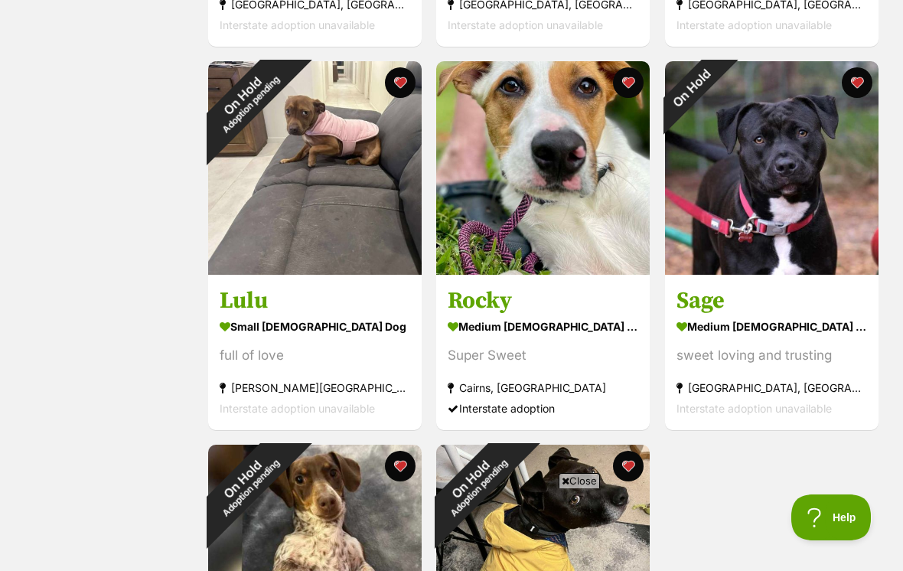
click at [718, 77] on div "On Hold" at bounding box center [692, 88] width 54 height 54
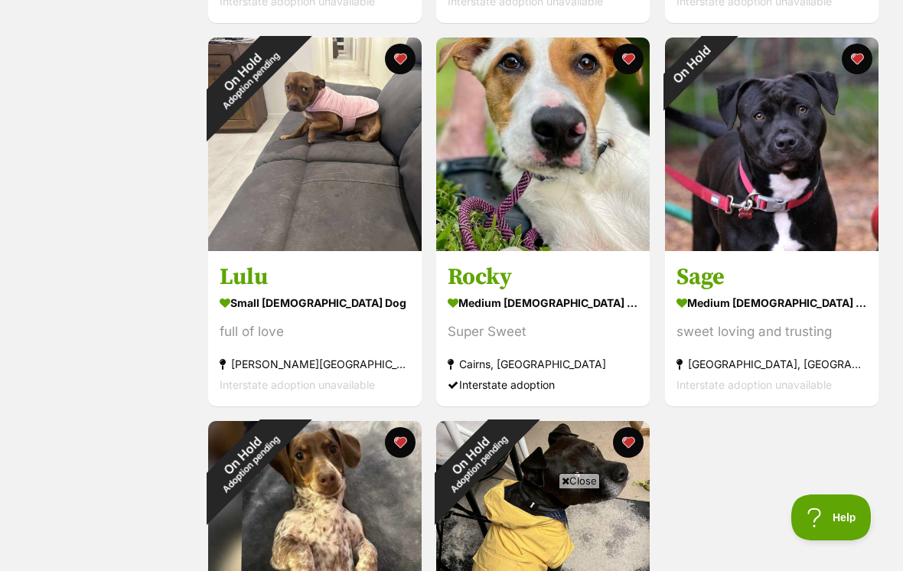
click at [859, 59] on button "favourite" at bounding box center [857, 59] width 31 height 31
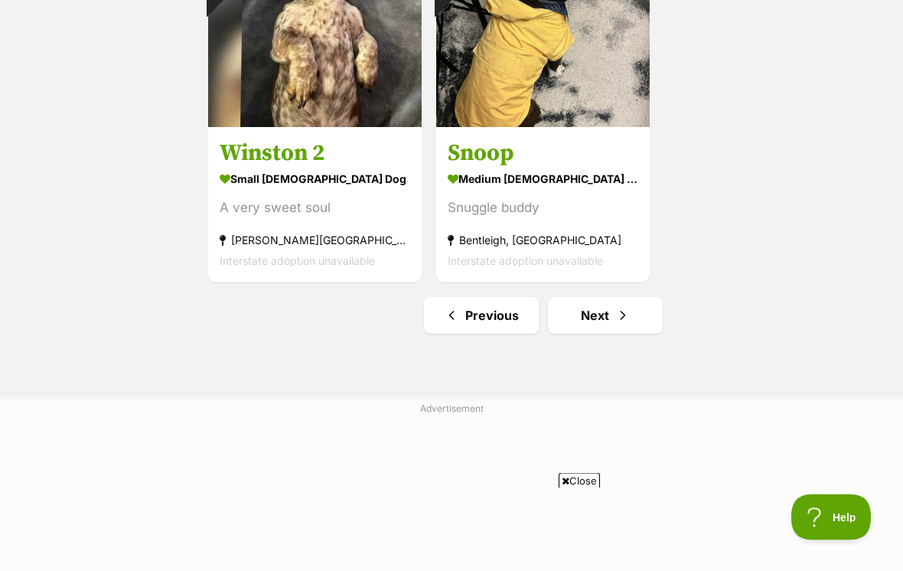
scroll to position [2698, 0]
click at [619, 314] on span "Next page" at bounding box center [622, 315] width 15 height 18
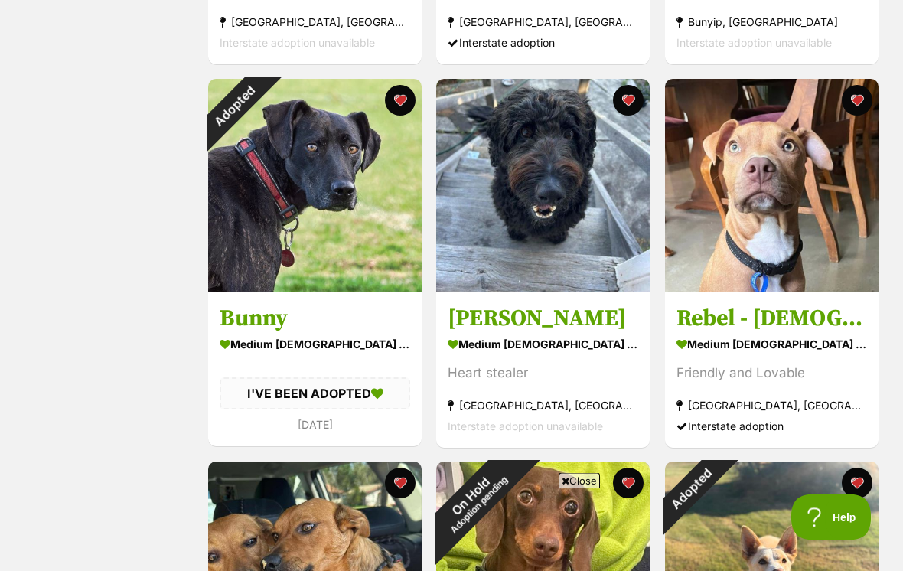
scroll to position [1001, 0]
click at [262, 101] on div "Adopted" at bounding box center [235, 106] width 54 height 54
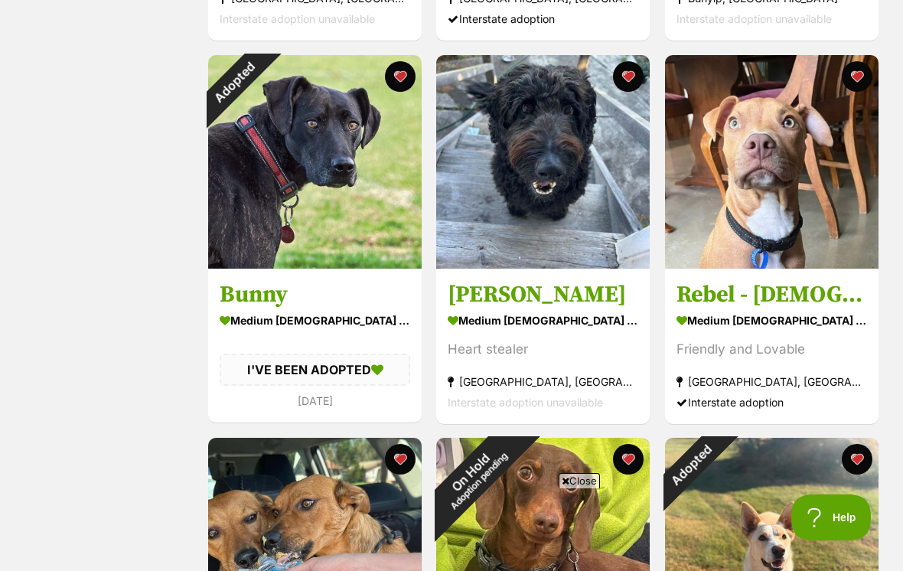
click at [392, 81] on button "favourite" at bounding box center [400, 76] width 31 height 31
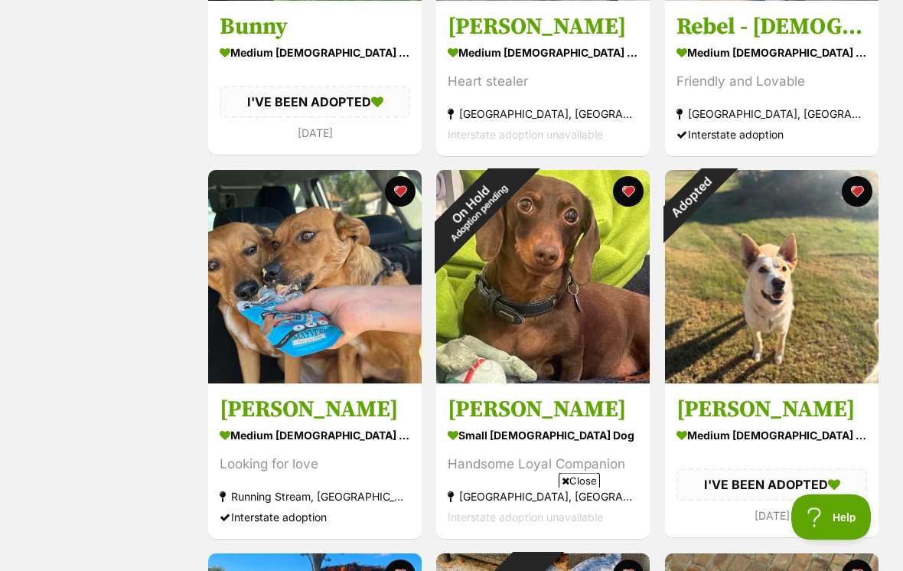
scroll to position [1293, 0]
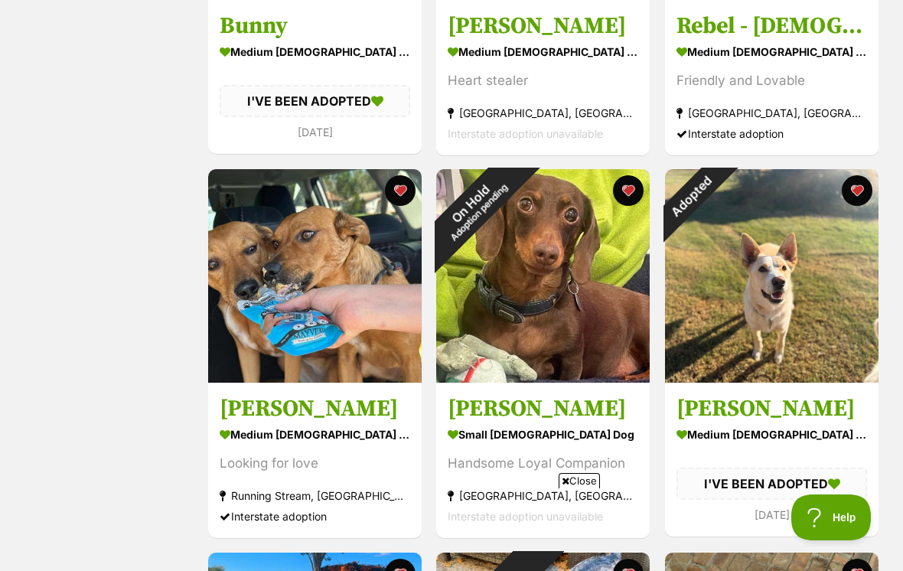
click at [855, 187] on button "favourite" at bounding box center [857, 190] width 31 height 31
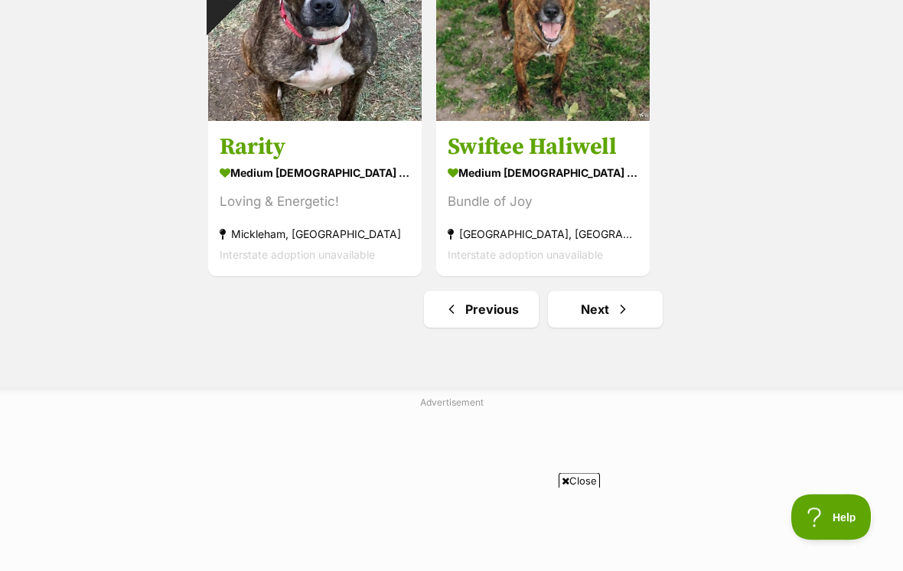
scroll to position [2703, 0]
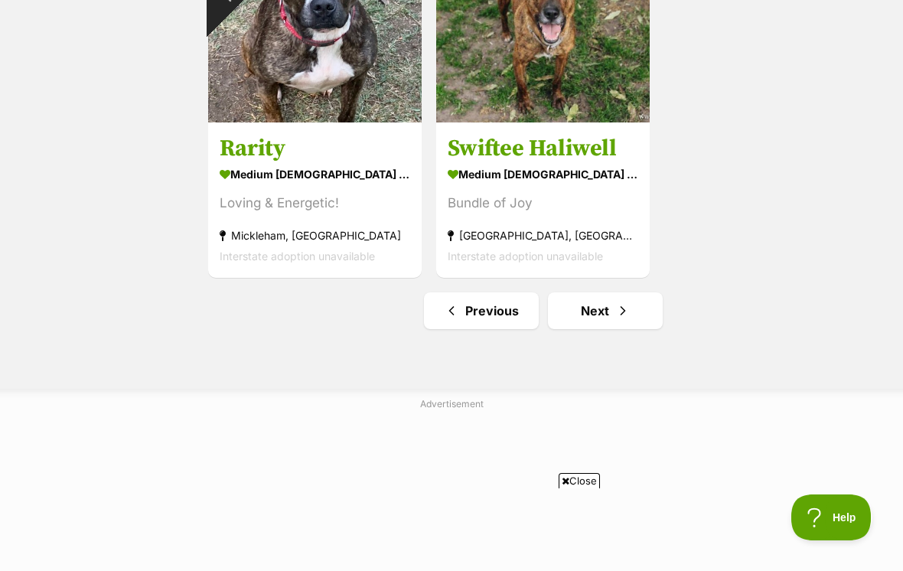
click at [628, 308] on span "Next page" at bounding box center [622, 310] width 15 height 18
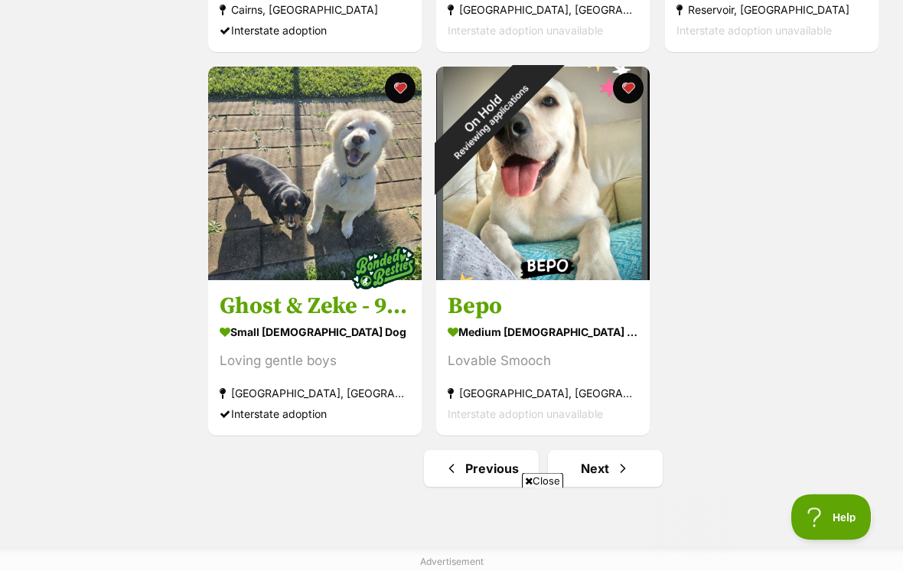
scroll to position [2545, 0]
click at [592, 474] on link "Next" at bounding box center [605, 468] width 115 height 37
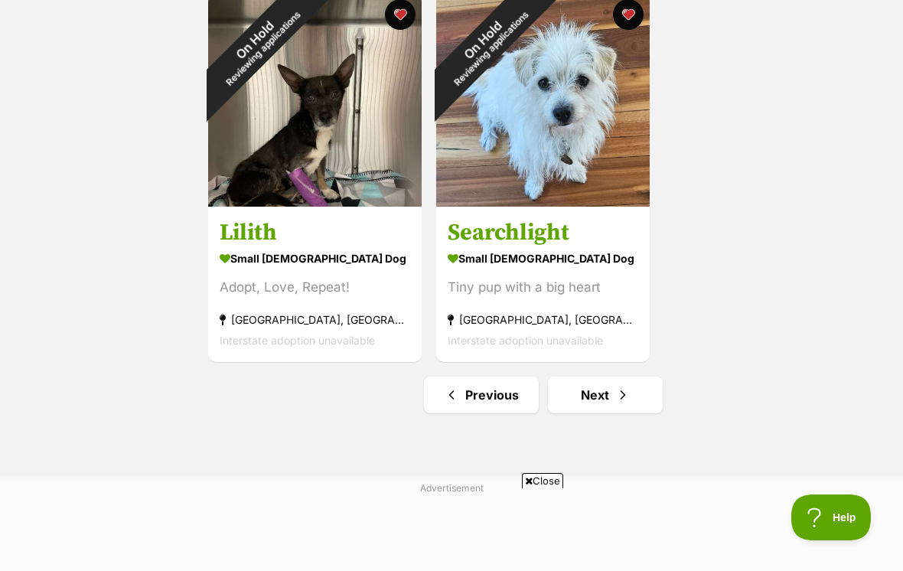
scroll to position [2613, 0]
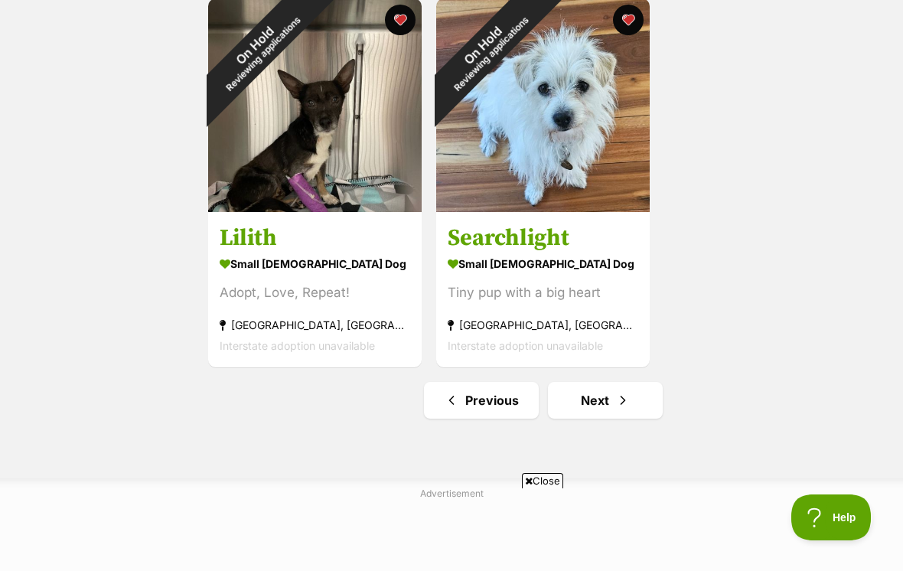
click at [597, 405] on link "Next" at bounding box center [605, 400] width 115 height 37
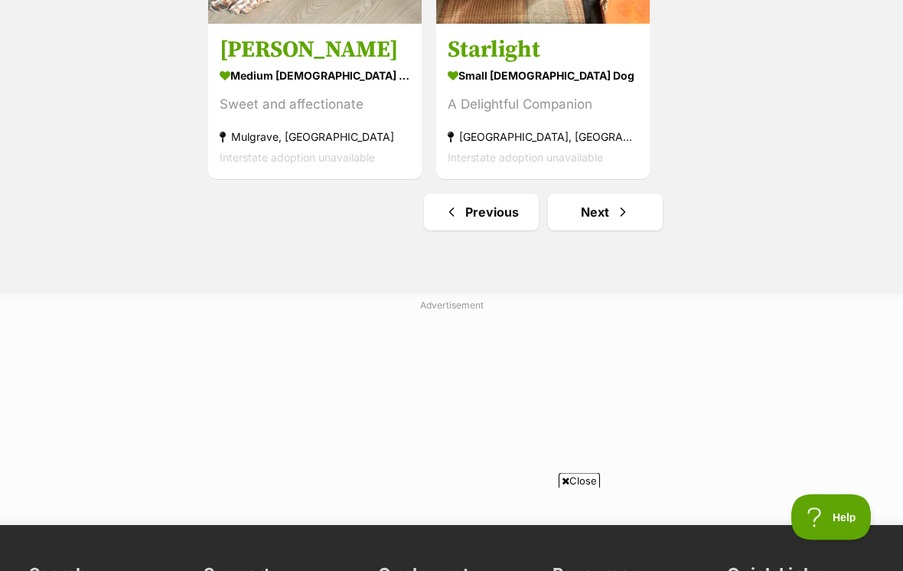
scroll to position [2802, 0]
click at [607, 210] on link "Next" at bounding box center [605, 212] width 115 height 37
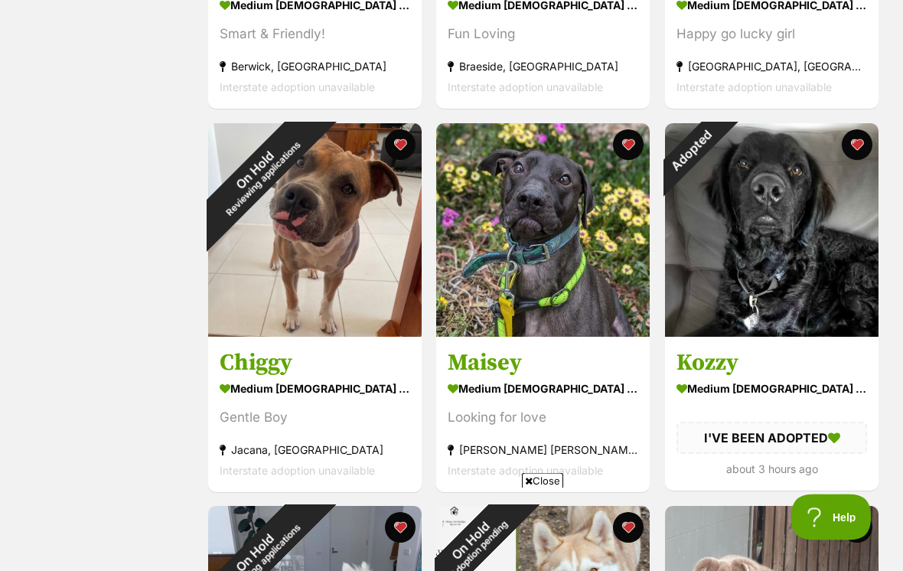
scroll to position [956, 0]
click at [718, 145] on div "Adopted" at bounding box center [692, 150] width 54 height 54
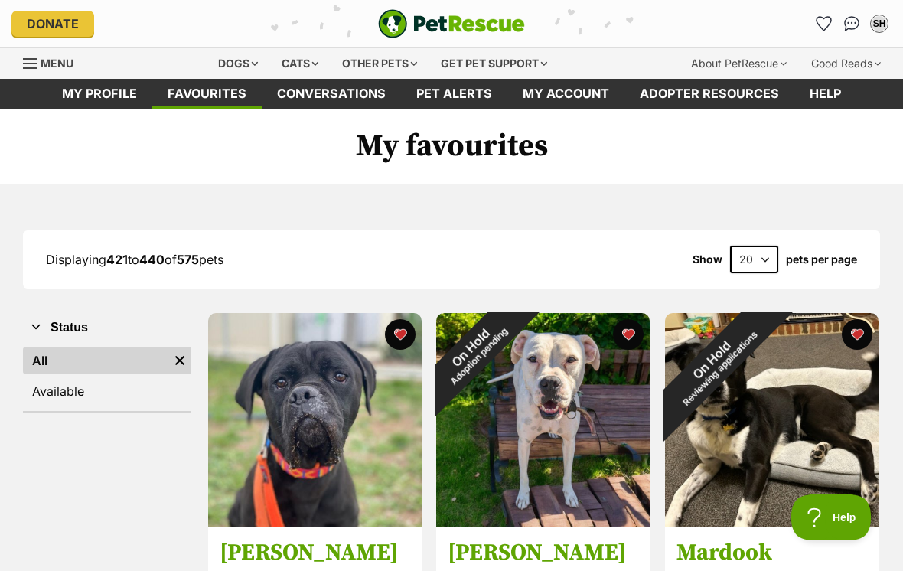
scroll to position [980, 0]
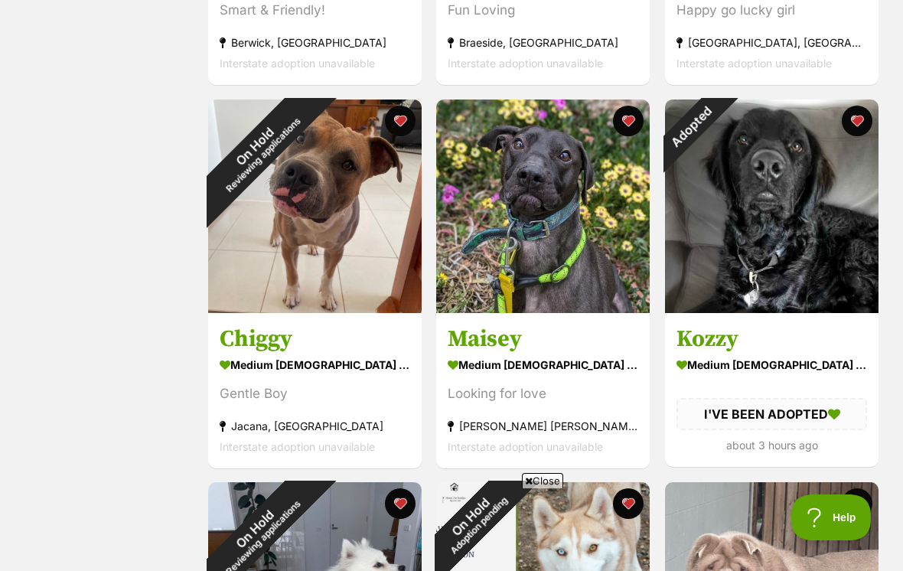
click at [863, 117] on button "favourite" at bounding box center [857, 121] width 31 height 31
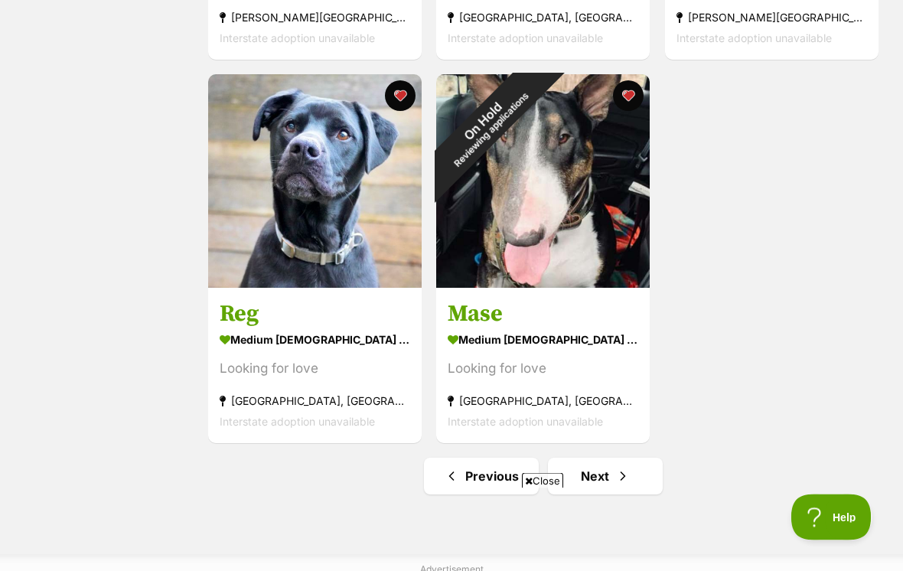
scroll to position [2597, 0]
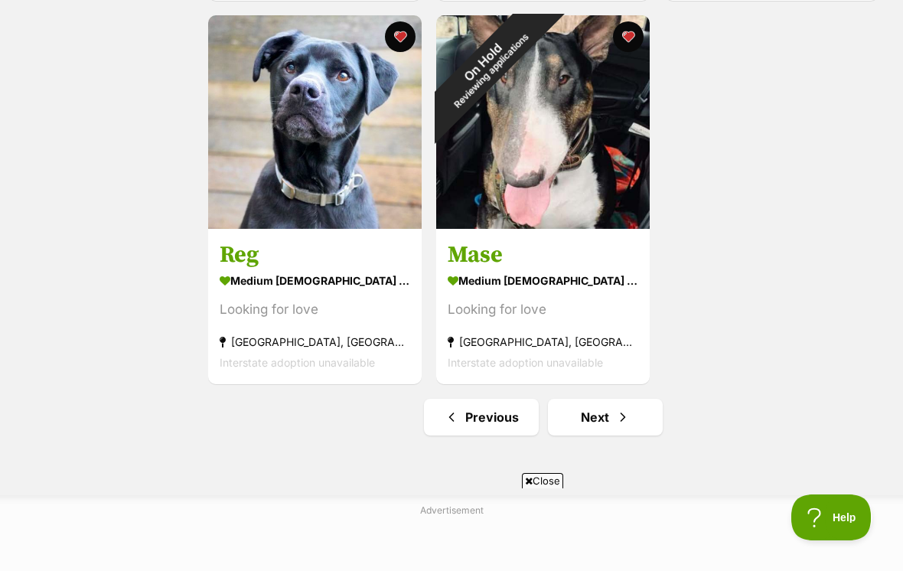
click at [615, 412] on span "Next page" at bounding box center [622, 417] width 15 height 18
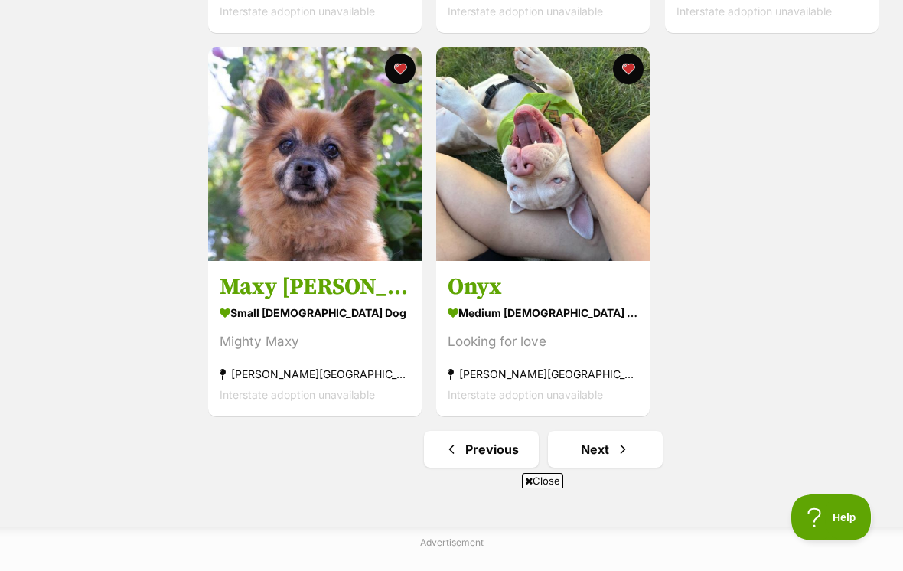
scroll to position [2575, 0]
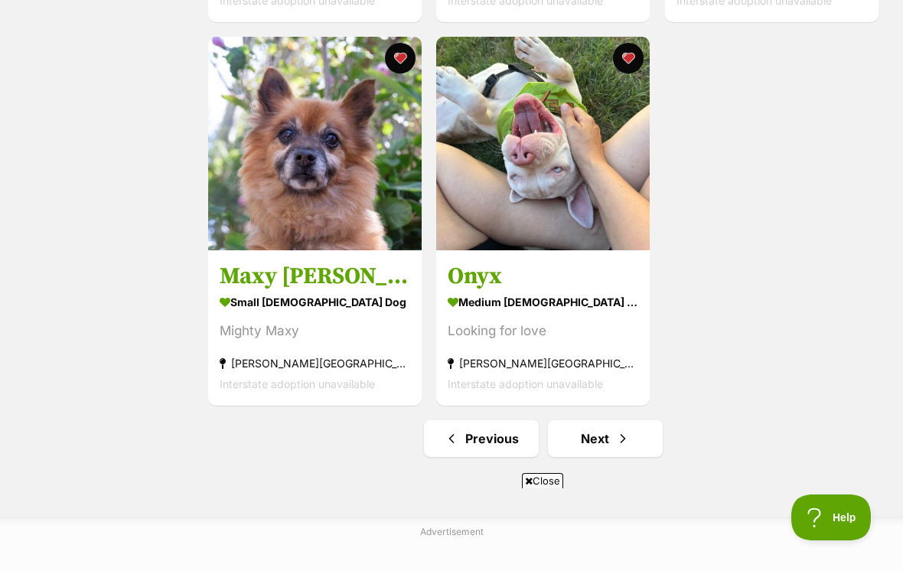
click at [615, 439] on span "Next page" at bounding box center [622, 438] width 15 height 18
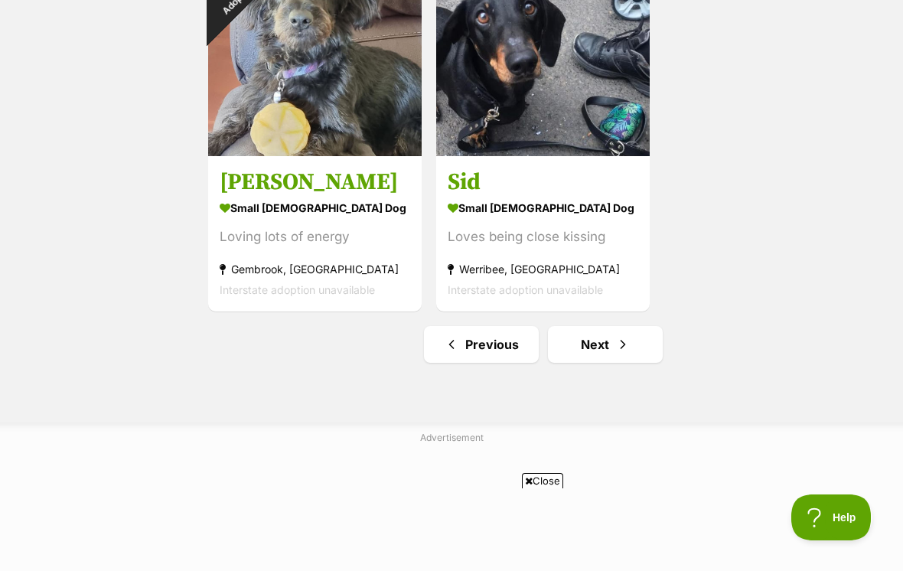
scroll to position [2667, 0]
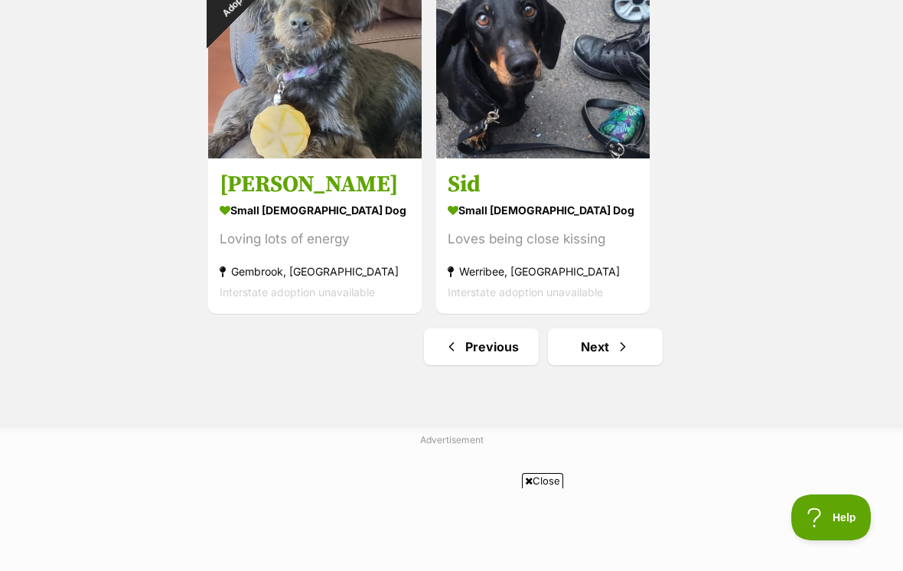
click at [621, 355] on span "Next page" at bounding box center [622, 346] width 15 height 18
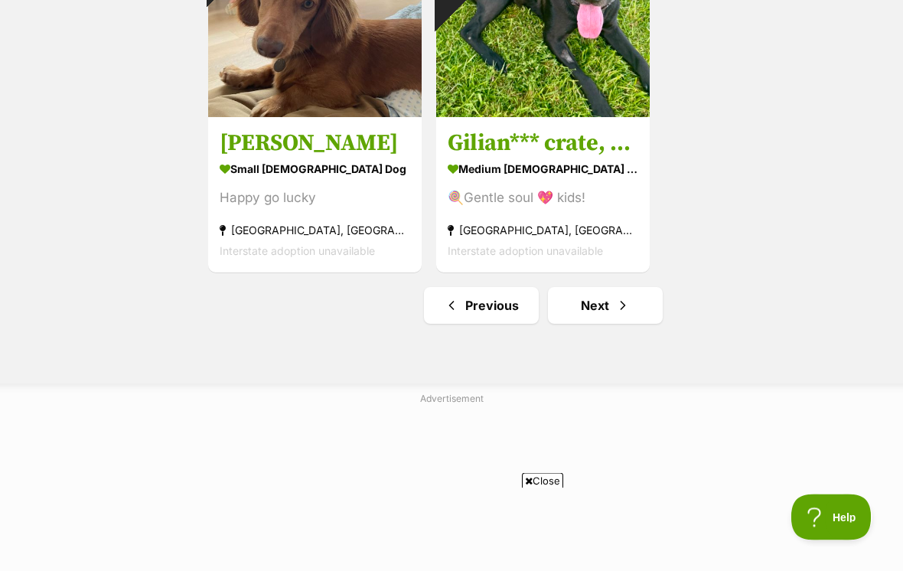
scroll to position [2708, 0]
click at [618, 314] on span "Next page" at bounding box center [622, 305] width 15 height 18
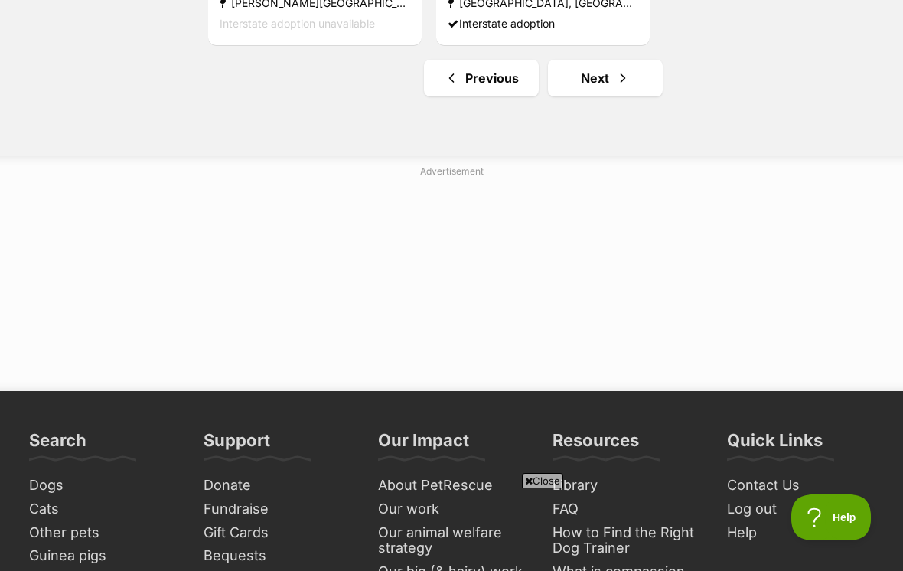
scroll to position [2933, 0]
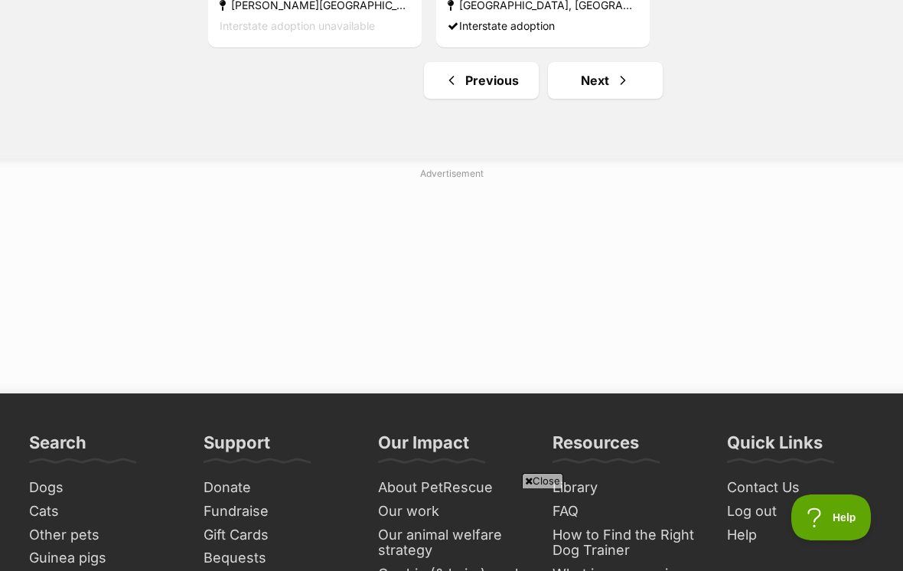
click at [621, 73] on span "Next page" at bounding box center [622, 80] width 15 height 18
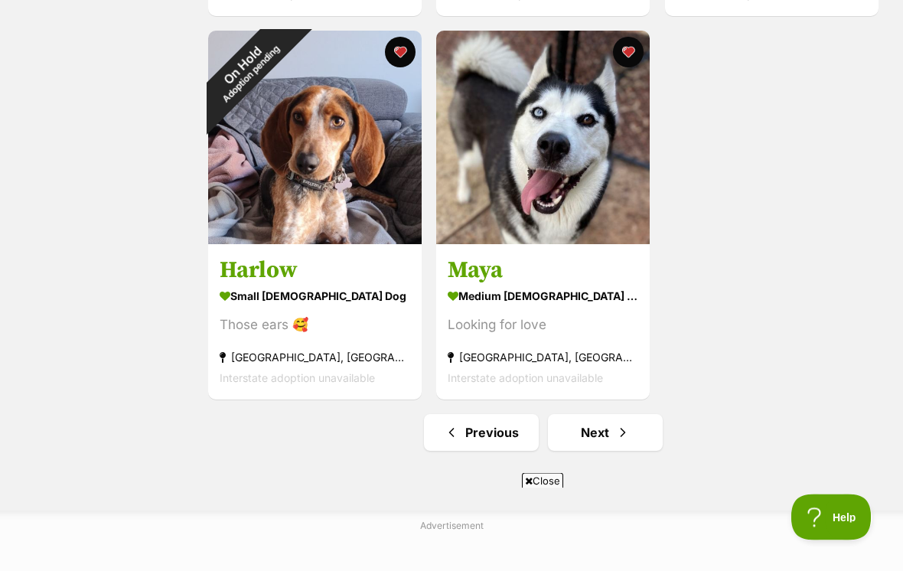
scroll to position [2581, 0]
click at [613, 434] on link "Next" at bounding box center [605, 432] width 115 height 37
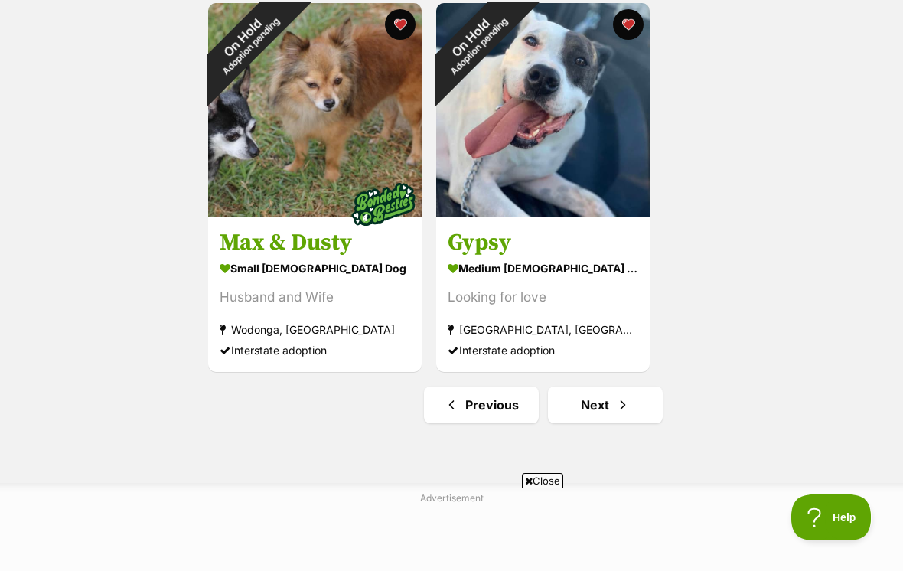
scroll to position [2612, 0]
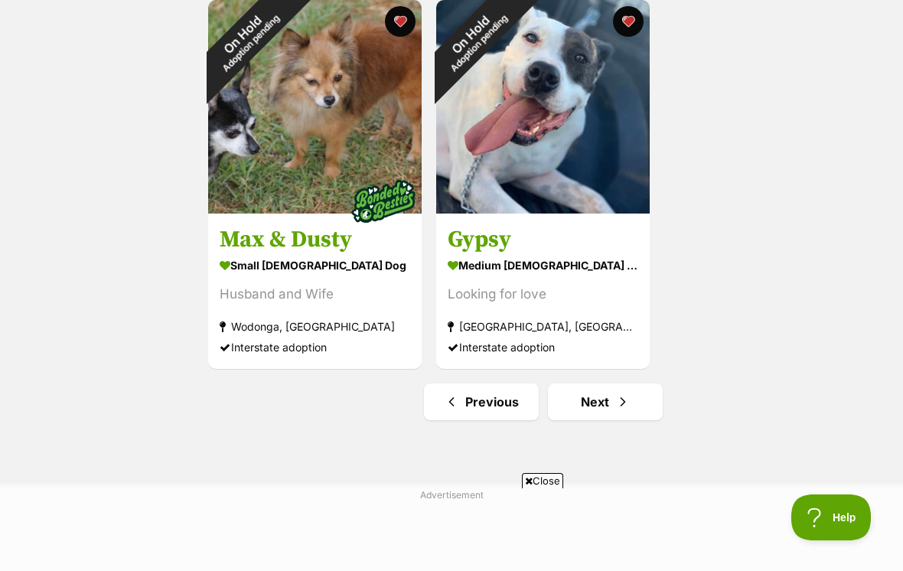
click at [600, 396] on link "Next" at bounding box center [605, 401] width 115 height 37
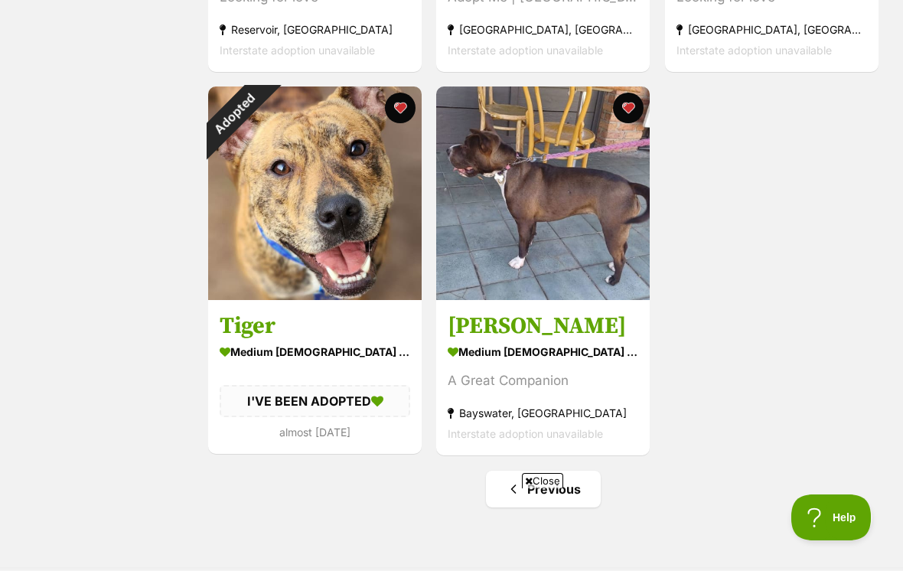
scroll to position [1762, 0]
